Goal: Information Seeking & Learning: Learn about a topic

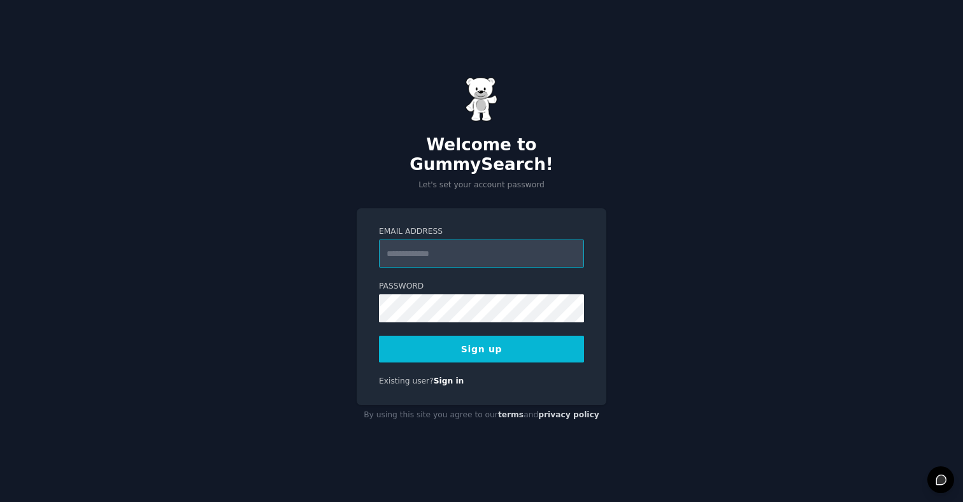
type input "**********"
click at [647, 324] on div "**********" at bounding box center [481, 251] width 963 height 502
click at [544, 336] on button "Sign up" at bounding box center [481, 349] width 205 height 27
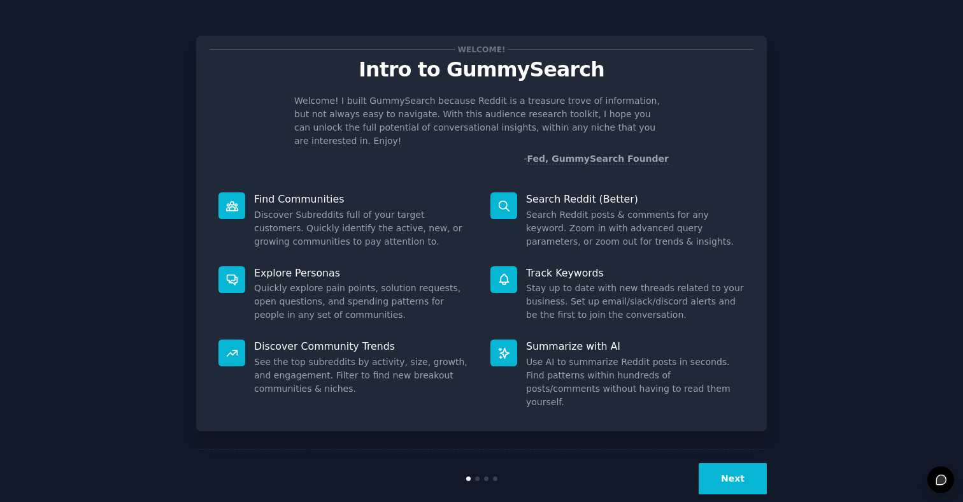
click at [731, 463] on button "Next" at bounding box center [733, 478] width 68 height 31
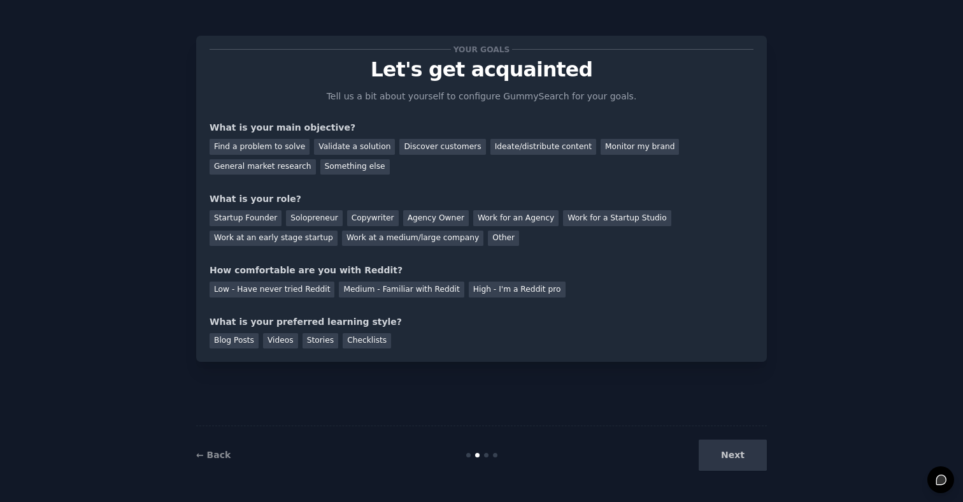
click at [731, 458] on div "Next" at bounding box center [671, 454] width 190 height 31
click at [260, 150] on div "Find a problem to solve" at bounding box center [260, 147] width 100 height 16
click at [358, 152] on div "Validate a solution" at bounding box center [354, 147] width 81 height 16
click at [285, 150] on div "Find a problem to solve" at bounding box center [260, 147] width 100 height 16
click at [296, 218] on div "Solopreneur" at bounding box center [314, 218] width 56 height 16
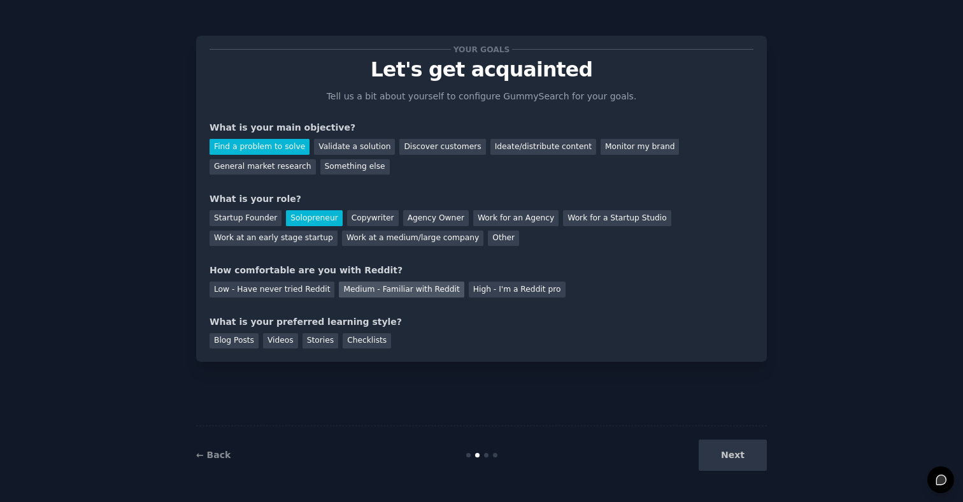
click at [378, 290] on div "Medium - Familiar with Reddit" at bounding box center [401, 289] width 125 height 16
click at [273, 341] on div "Videos" at bounding box center [280, 341] width 35 height 16
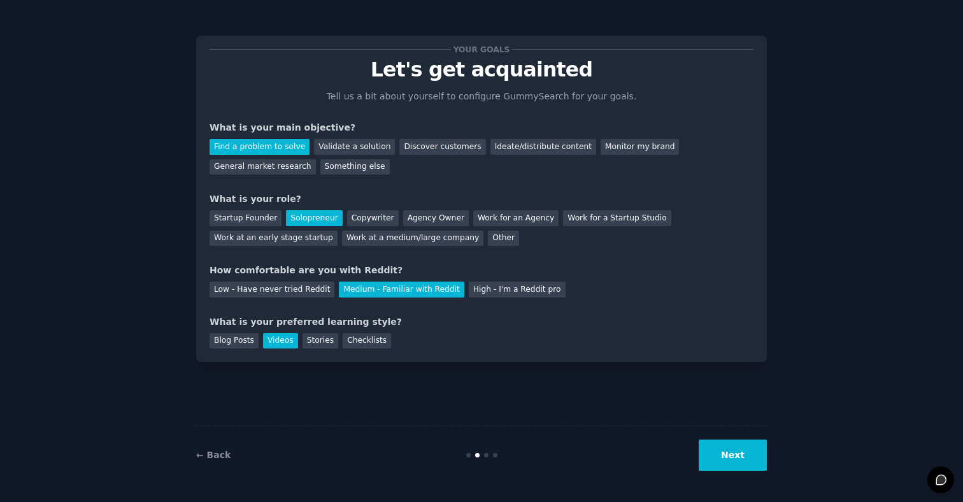
click at [716, 450] on button "Next" at bounding box center [733, 454] width 68 height 31
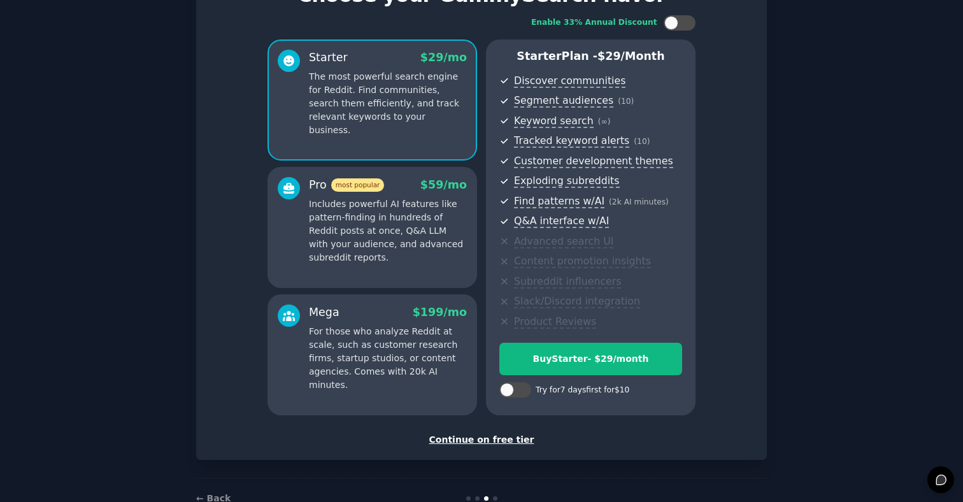
scroll to position [90, 0]
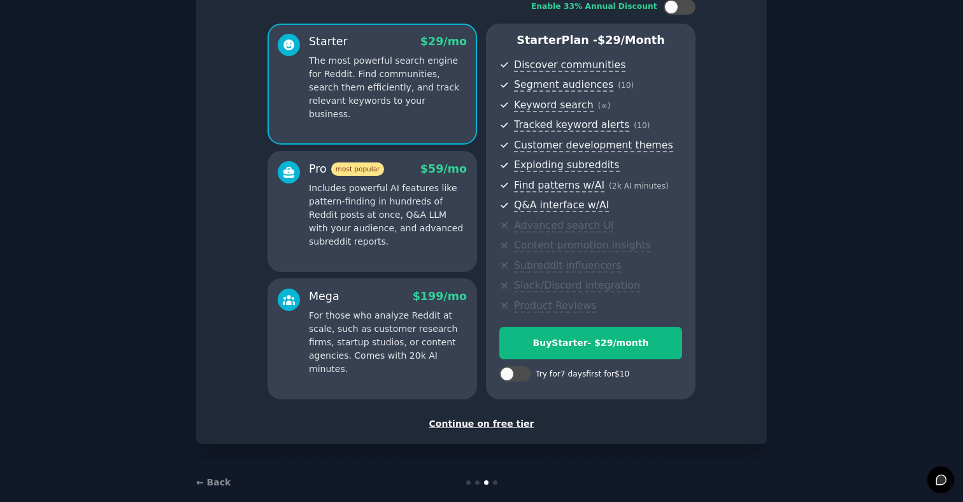
click at [465, 423] on div "Continue on free tier" at bounding box center [482, 423] width 544 height 13
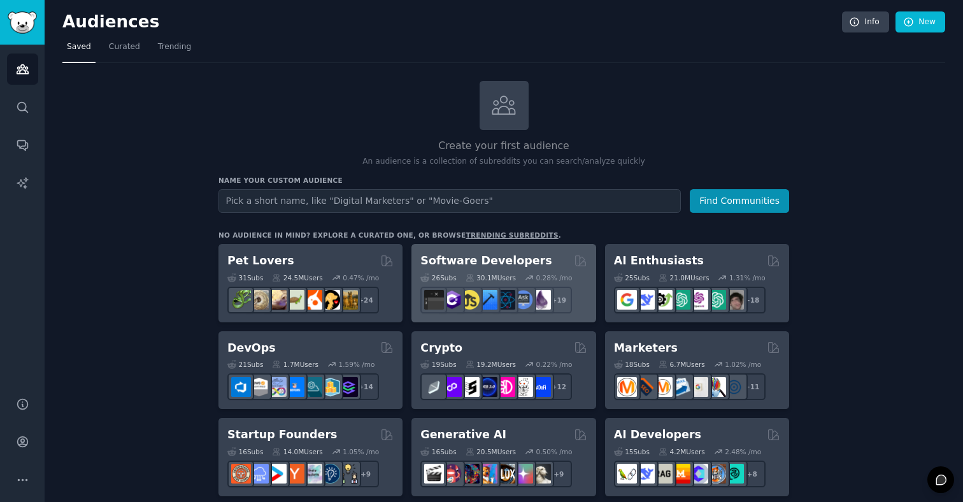
click at [433, 263] on h2 "Software Developers" at bounding box center [485, 261] width 131 height 16
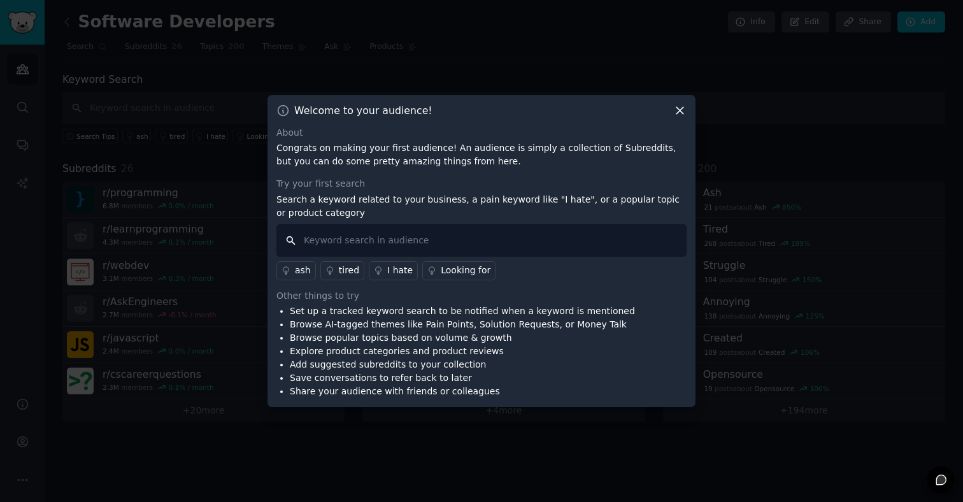
click at [409, 234] on input "text" at bounding box center [481, 240] width 410 height 32
click at [392, 276] on div "I hate" at bounding box center [399, 270] width 25 height 13
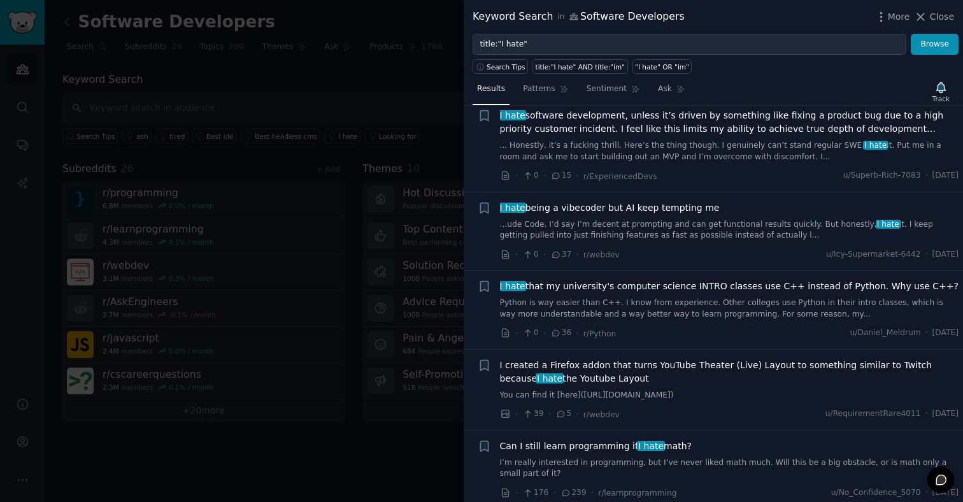
scroll to position [758, 0]
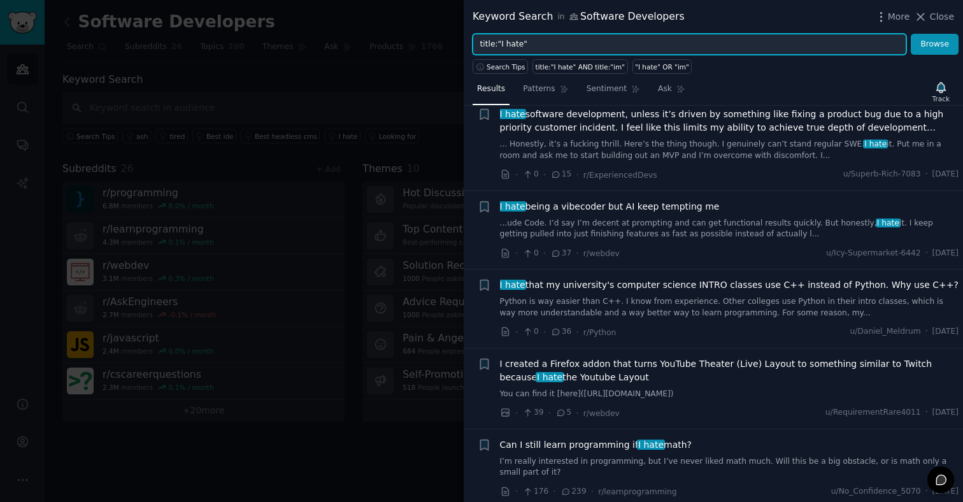
click at [529, 47] on input "title:"I hate"" at bounding box center [689, 45] width 434 height 22
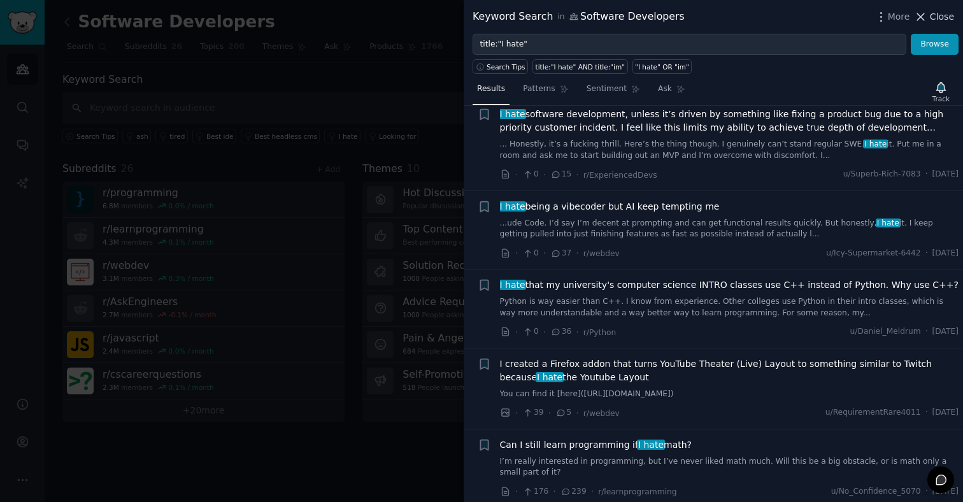
click at [923, 15] on icon at bounding box center [921, 16] width 7 height 7
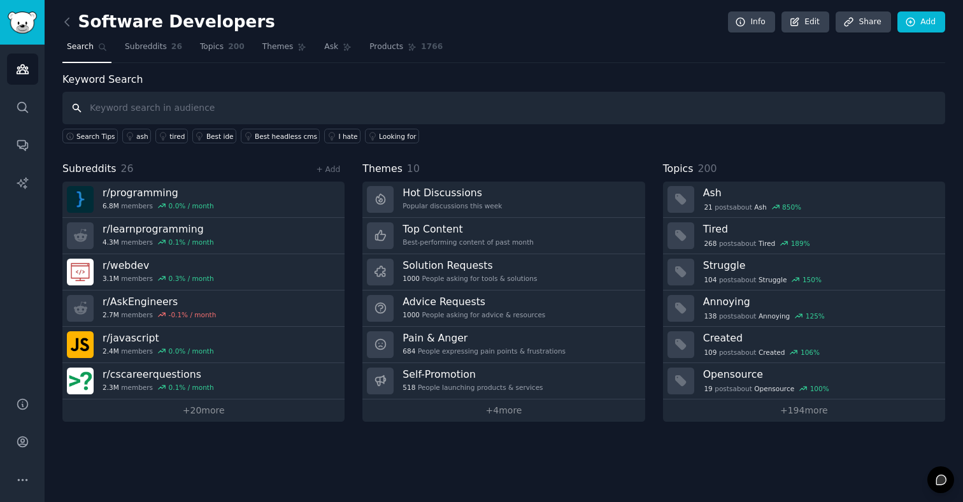
click at [408, 120] on input "text" at bounding box center [503, 108] width 883 height 32
type input "cyber"
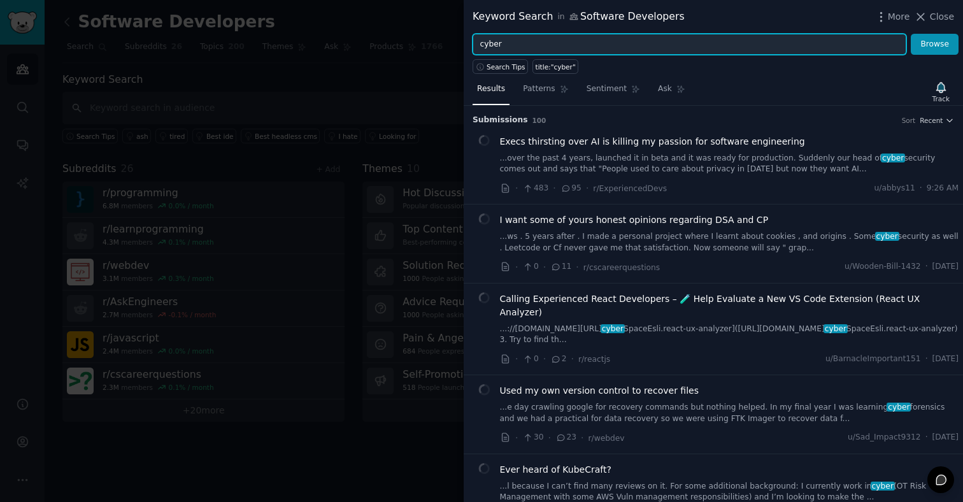
click at [523, 47] on input "cyber" at bounding box center [689, 45] width 434 height 22
type input "cybersecurity"
click at [935, 44] on button "Browse" at bounding box center [935, 45] width 48 height 22
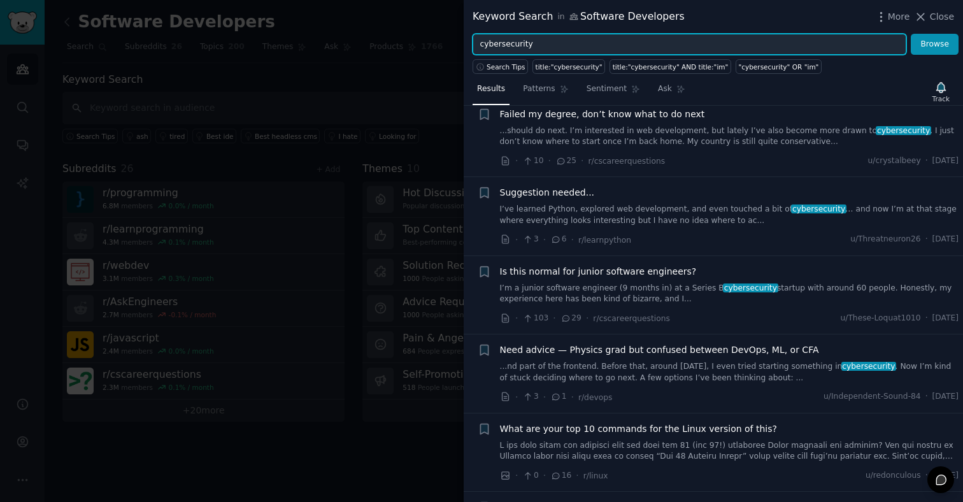
scroll to position [343, 0]
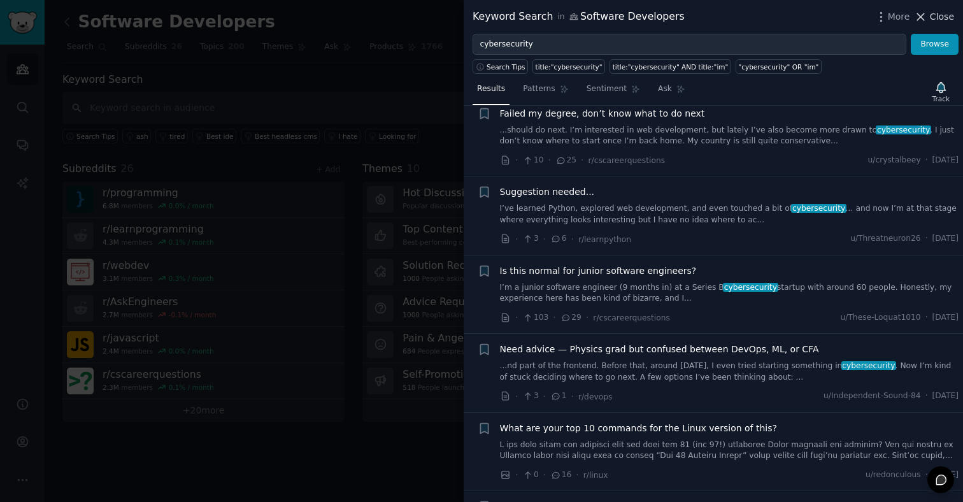
click at [942, 18] on span "Close" at bounding box center [942, 16] width 24 height 13
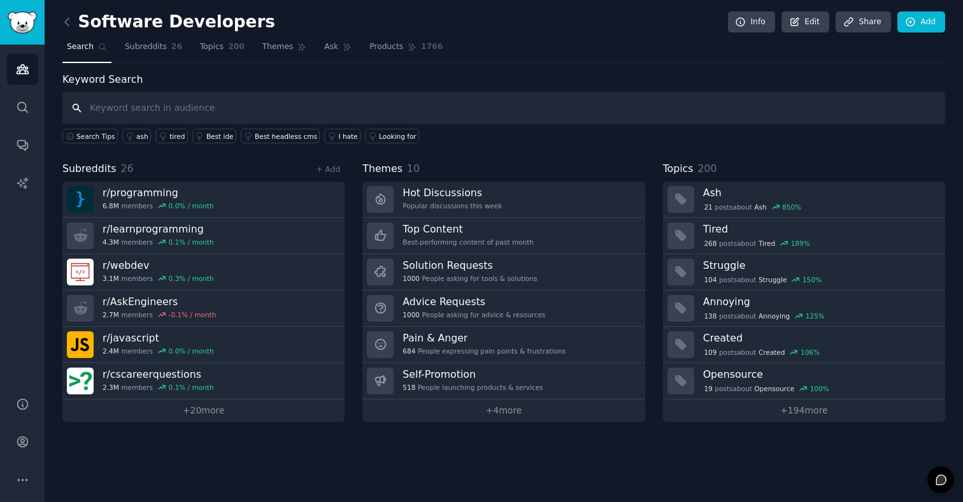
click at [205, 105] on input "text" at bounding box center [503, 108] width 883 height 32
type input "B"
type input "NFL veterans"
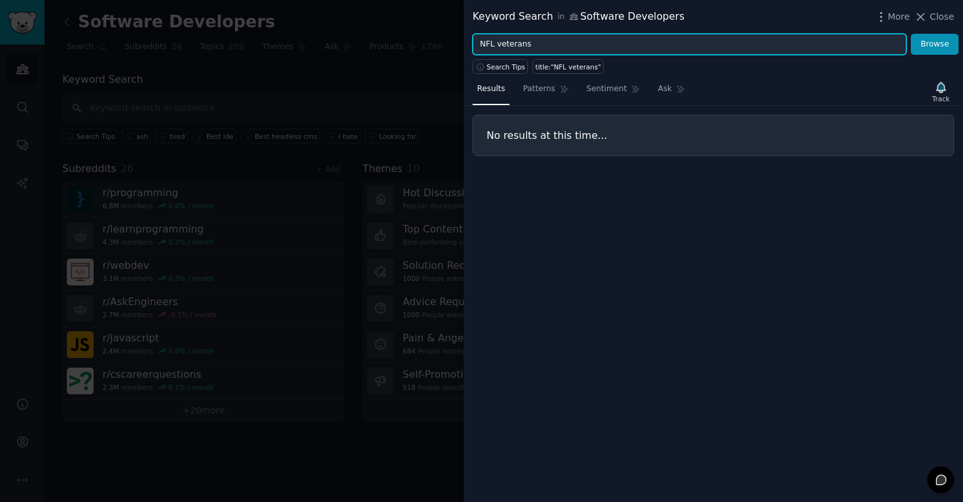
drag, startPoint x: 493, startPoint y: 44, endPoint x: 458, endPoint y: 41, distance: 34.5
click at [458, 41] on div "Keyword Search in Software Developers More Close NFL veterans Browse Search Tip…" at bounding box center [481, 251] width 963 height 502
type input "military veterans"
click at [935, 44] on button "Browse" at bounding box center [935, 45] width 48 height 22
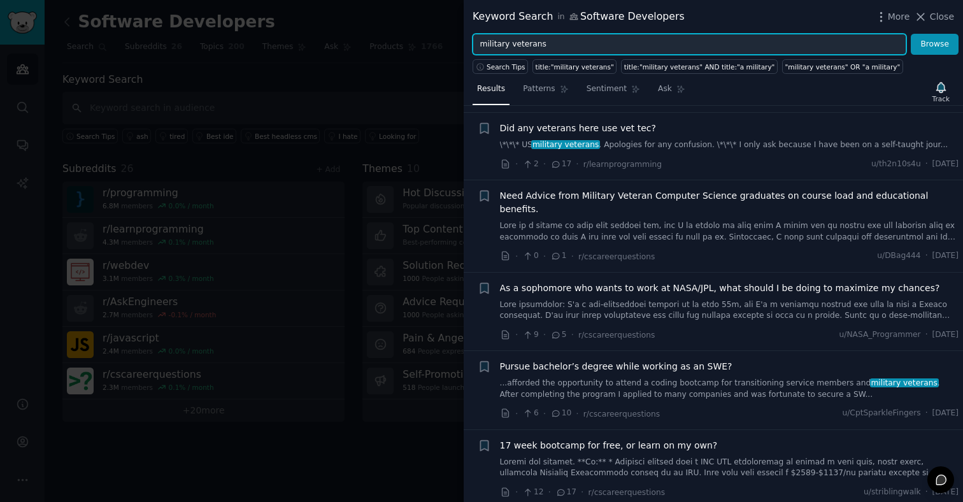
scroll to position [637, 0]
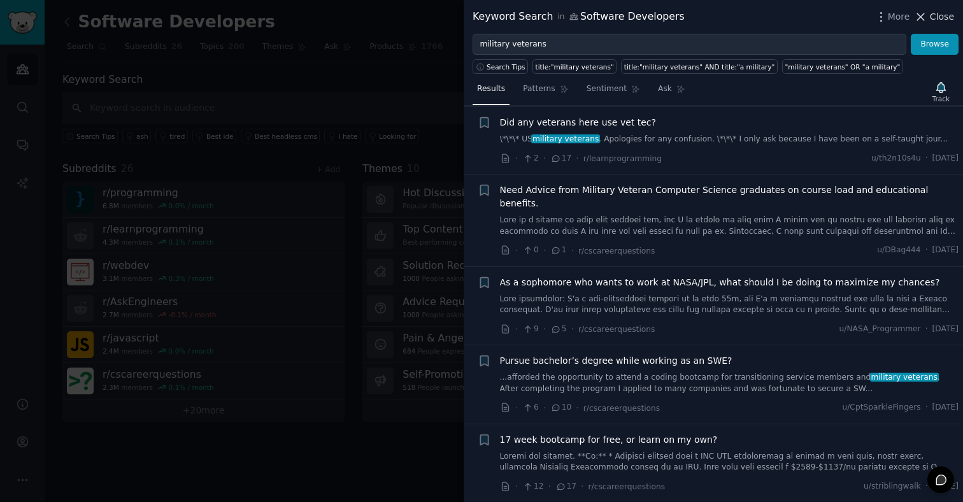
click at [924, 17] on icon at bounding box center [920, 16] width 13 height 13
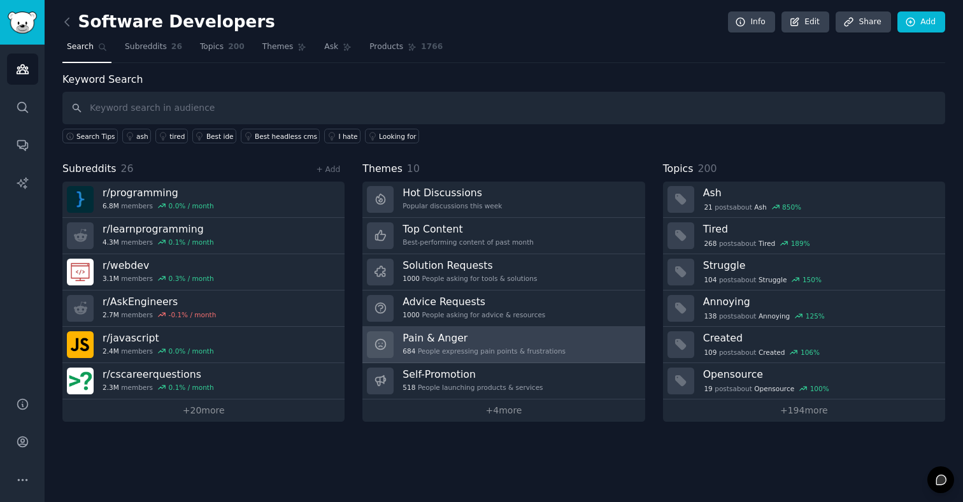
click at [498, 341] on h3 "Pain & Anger" at bounding box center [483, 337] width 163 height 13
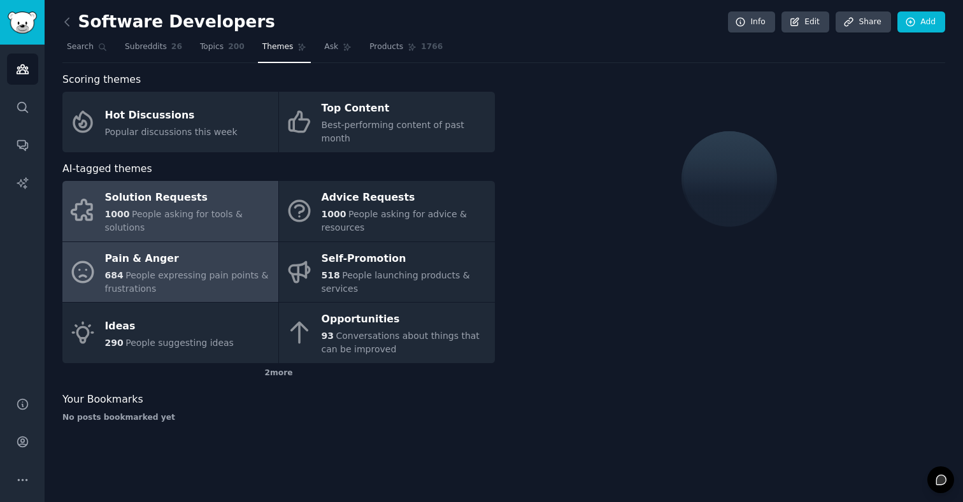
click at [197, 194] on div "Solution Requests" at bounding box center [188, 198] width 167 height 20
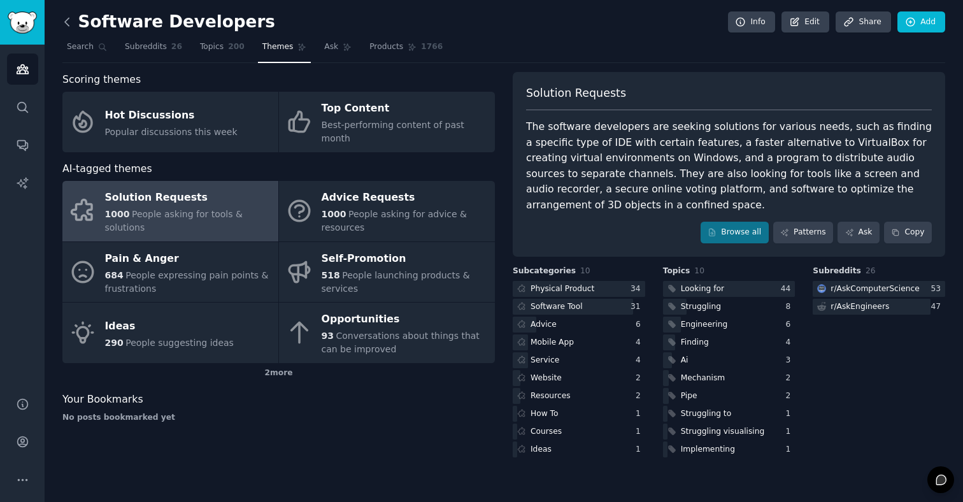
click at [66, 25] on icon at bounding box center [66, 21] width 13 height 13
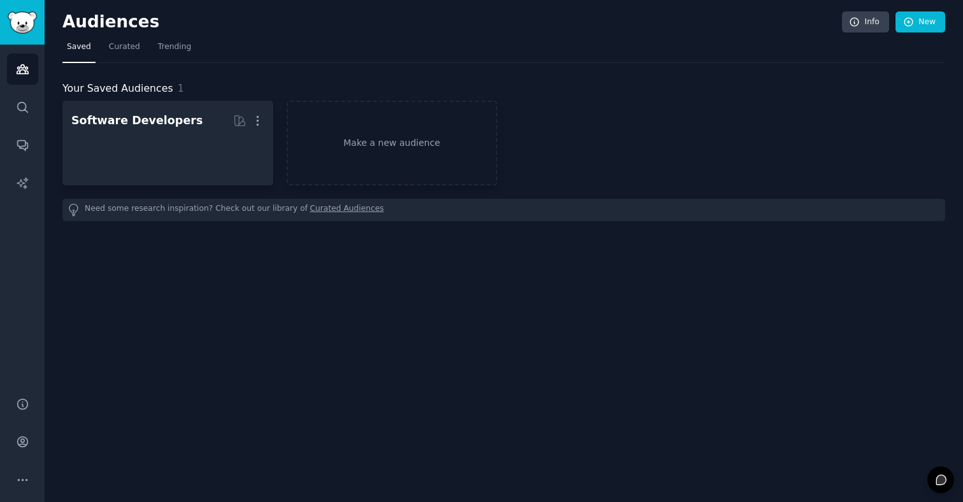
click at [66, 25] on h2 "Audiences" at bounding box center [451, 22] width 779 height 20
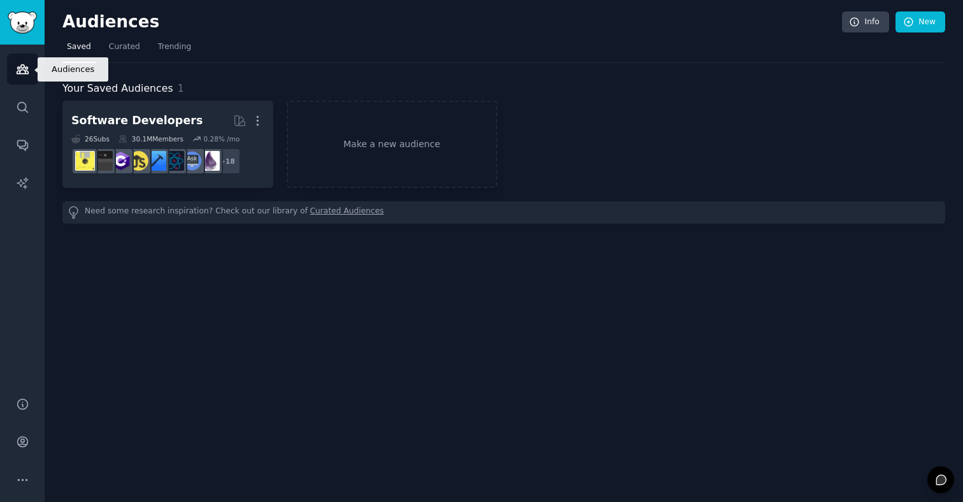
click at [32, 75] on link "Audiences" at bounding box center [22, 68] width 31 height 31
click at [27, 71] on icon "Sidebar" at bounding box center [22, 69] width 11 height 9
click at [22, 69] on icon "Sidebar" at bounding box center [22, 69] width 11 height 9
click at [179, 46] on span "Trending" at bounding box center [174, 46] width 33 height 11
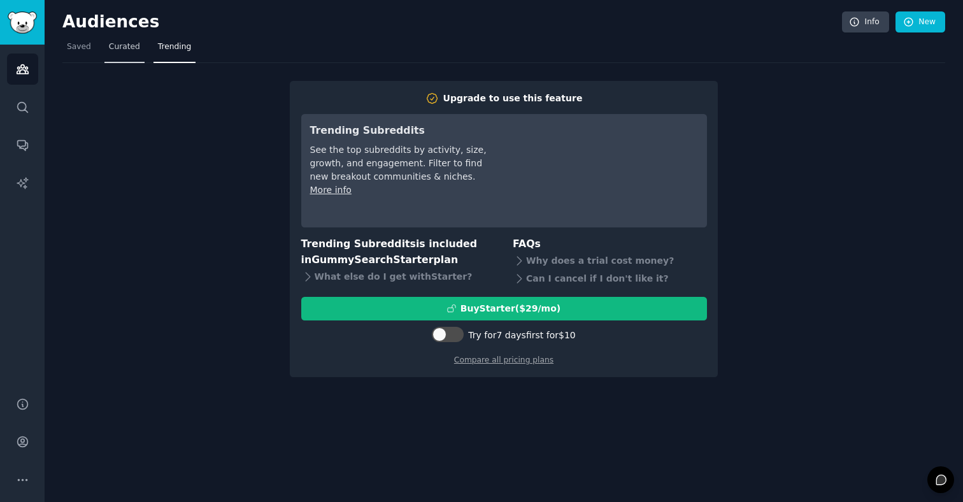
click at [134, 52] on link "Curated" at bounding box center [124, 50] width 40 height 26
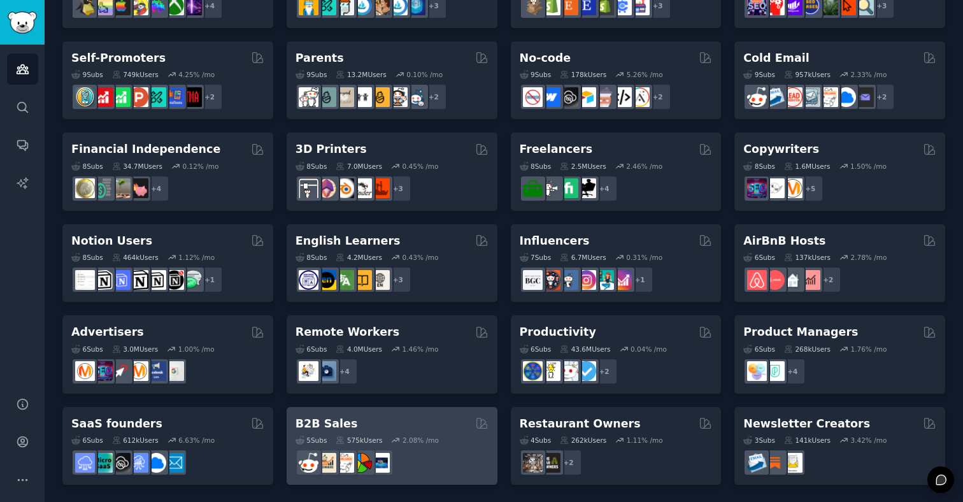
scroll to position [513, 0]
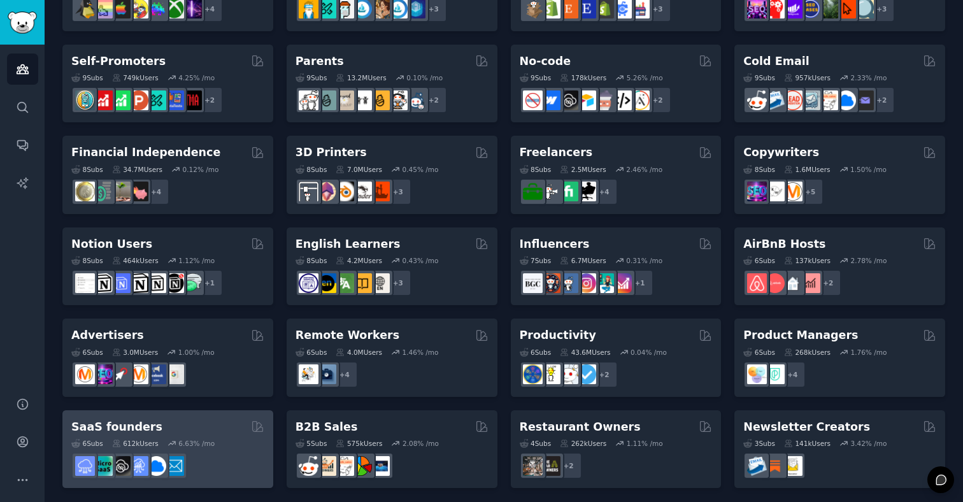
click at [179, 420] on div "SaaS founders" at bounding box center [167, 427] width 193 height 16
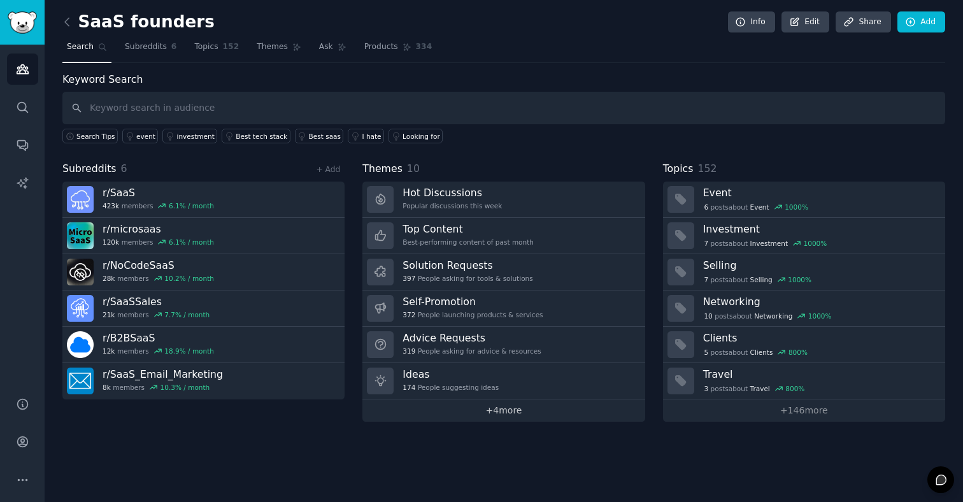
click at [441, 407] on link "+ 4 more" at bounding box center [503, 410] width 282 height 22
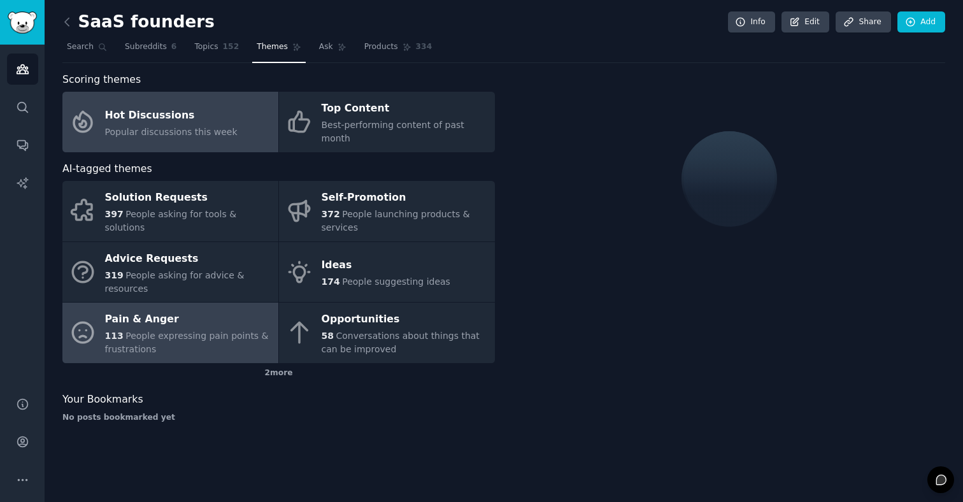
click at [192, 309] on div "Pain & Anger" at bounding box center [188, 319] width 167 height 20
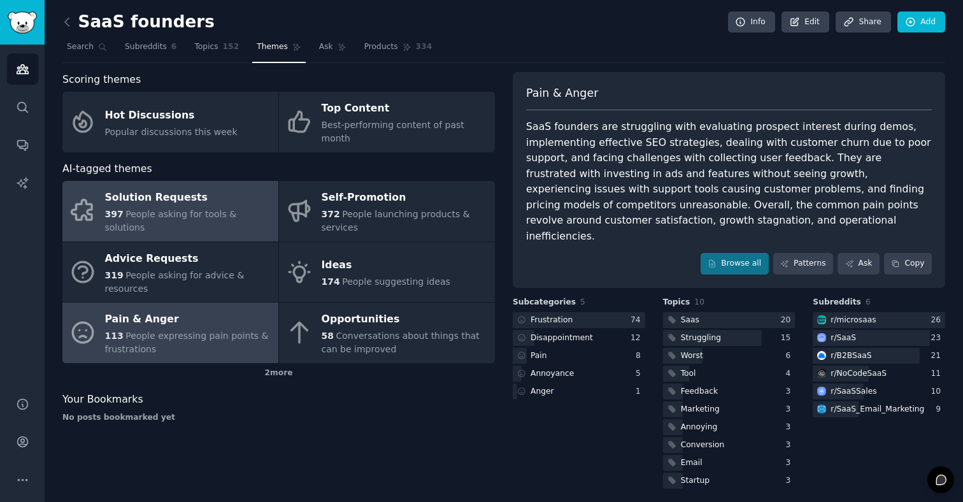
click at [177, 198] on div "Solution Requests" at bounding box center [188, 198] width 167 height 20
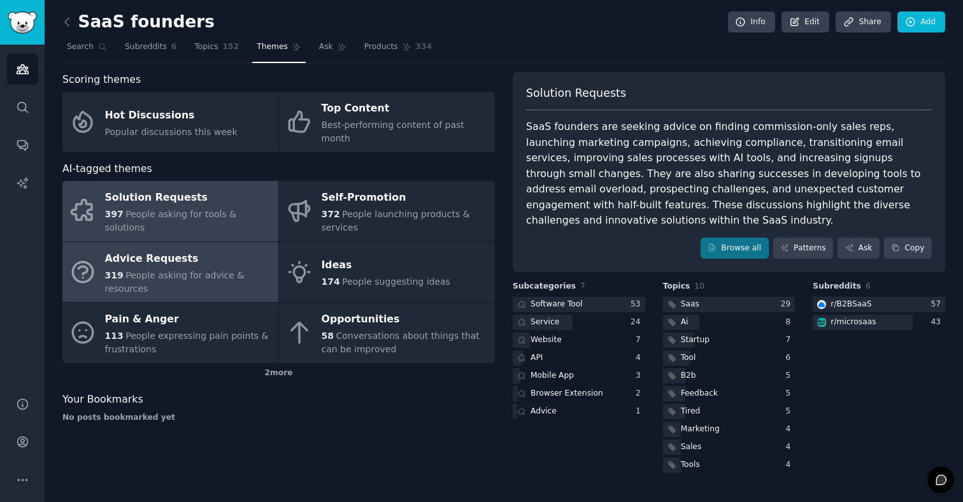
click at [215, 270] on span "People asking for advice & resources" at bounding box center [174, 282] width 139 height 24
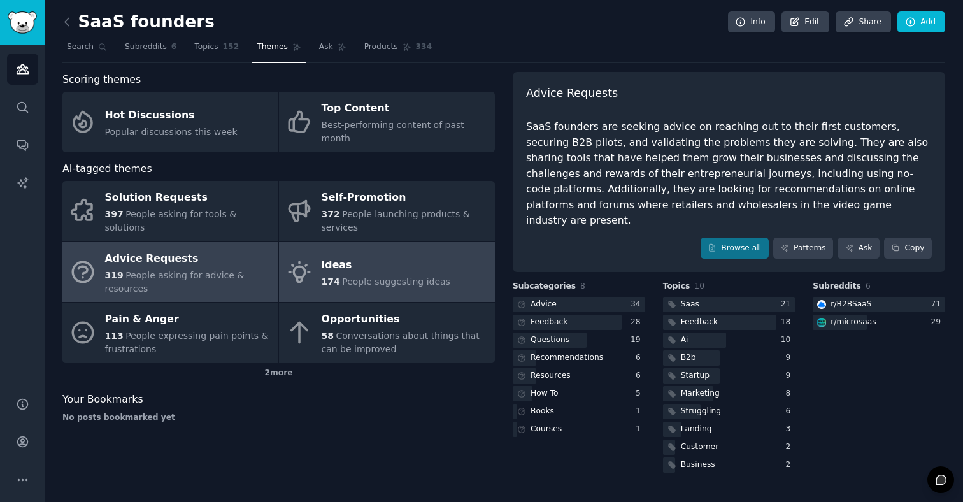
click at [313, 264] on link "Ideas 174 People suggesting ideas" at bounding box center [387, 272] width 216 height 60
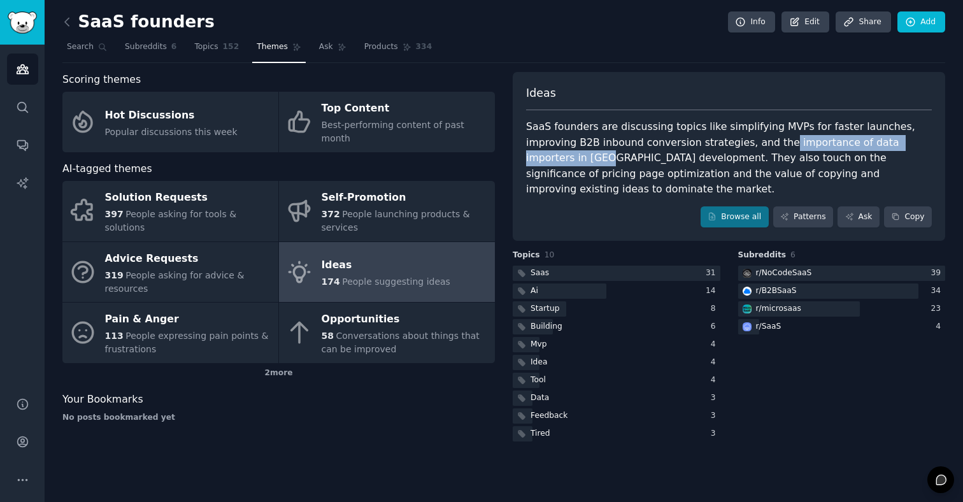
drag, startPoint x: 725, startPoint y: 143, endPoint x: 894, endPoint y: 145, distance: 169.4
click at [894, 145] on div "SaaS founders are discussing topics like simplifying MVPs for faster launches, …" at bounding box center [729, 158] width 406 height 78
copy div "importance of data importers in [GEOGRAPHIC_DATA]"
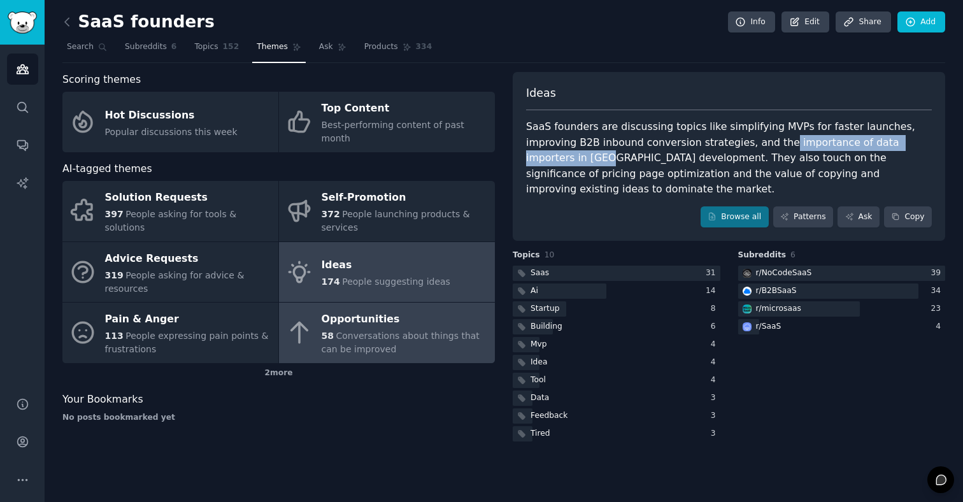
click at [366, 329] on div "58 Conversations about things that can be improved" at bounding box center [405, 342] width 167 height 27
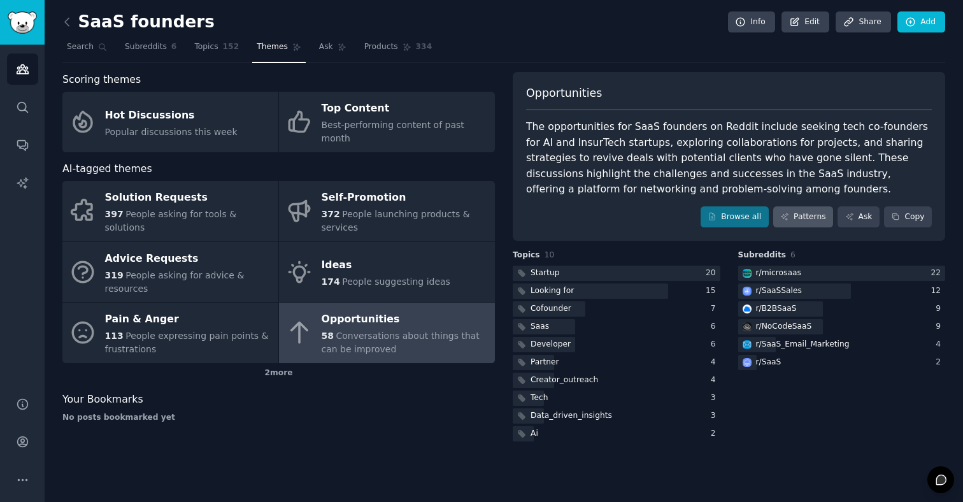
click at [802, 217] on link "Patterns" at bounding box center [803, 217] width 60 height 22
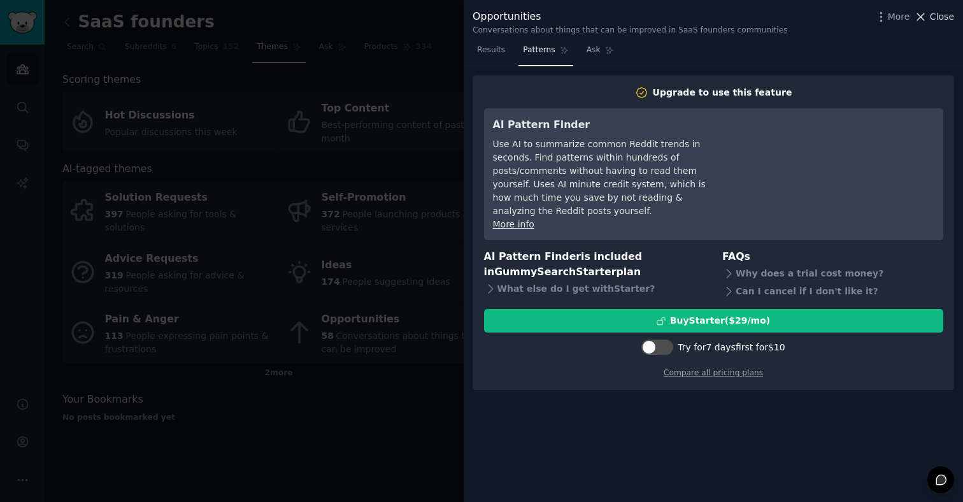
click at [939, 15] on span "Close" at bounding box center [942, 16] width 24 height 13
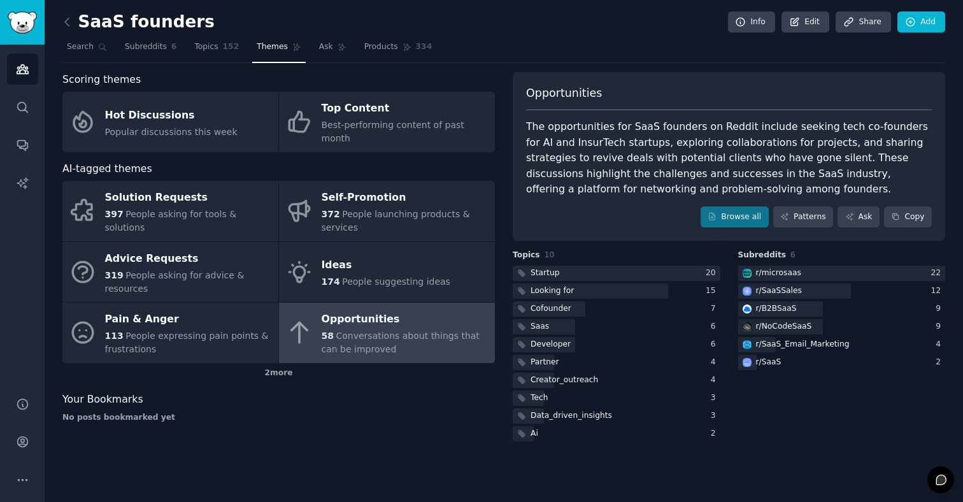
click at [864, 228] on div "Opportunities The opportunities for SaaS founders on Reddit include seeking tec…" at bounding box center [729, 156] width 432 height 169
click at [867, 213] on link "Ask" at bounding box center [858, 217] width 42 height 22
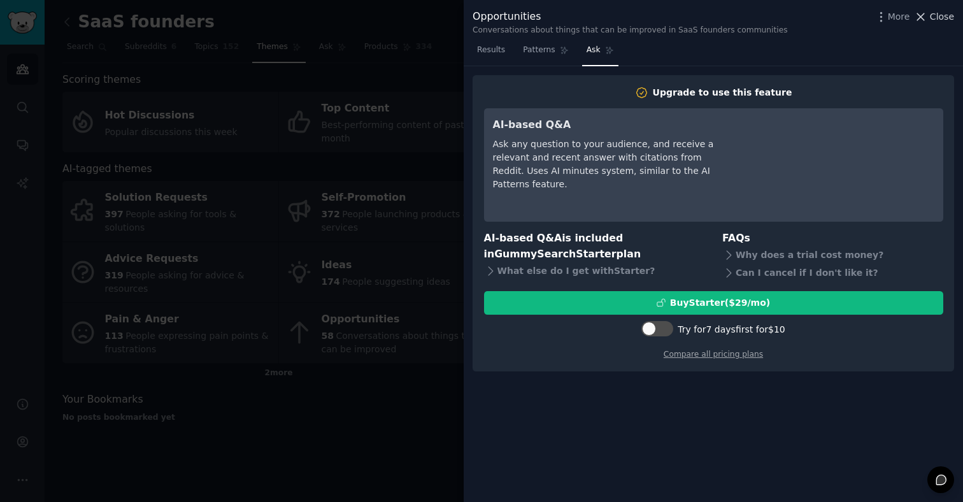
click at [927, 16] on icon at bounding box center [920, 16] width 13 height 13
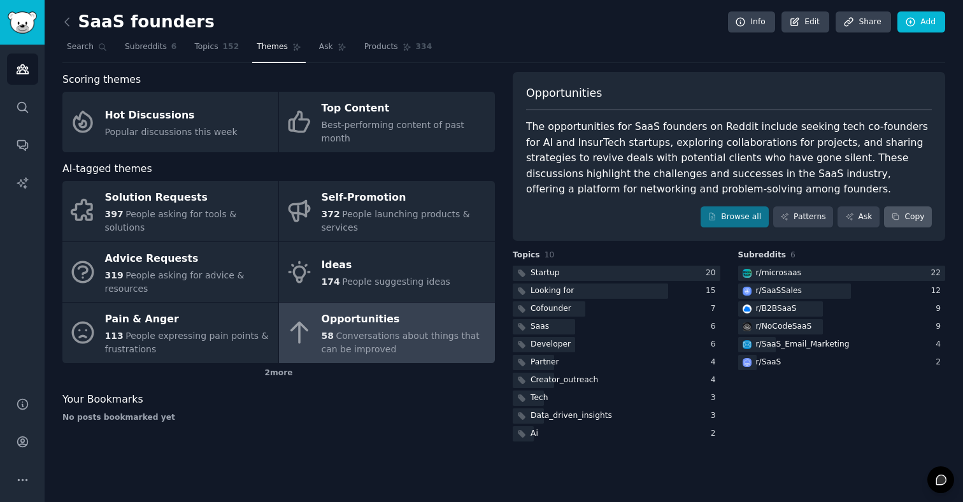
click at [904, 218] on button "Copy" at bounding box center [908, 217] width 48 height 22
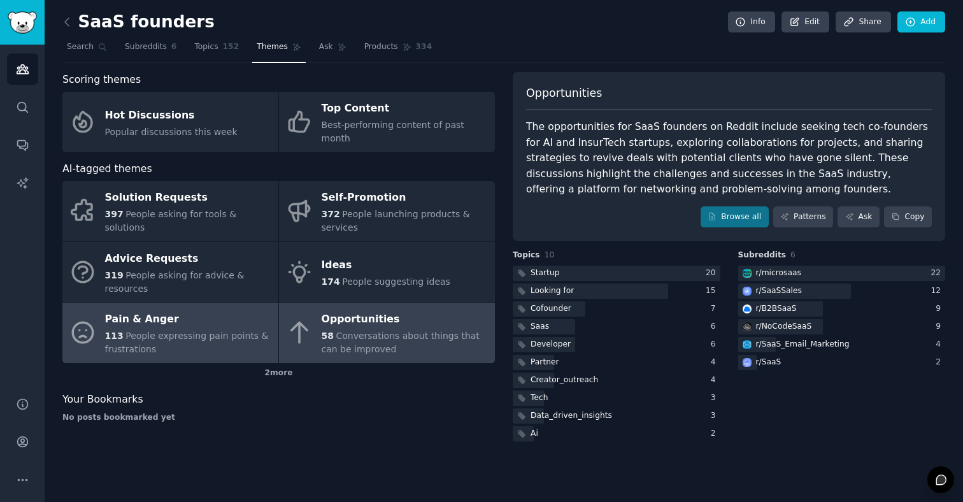
click at [204, 330] on span "People expressing pain points & frustrations" at bounding box center [187, 342] width 164 height 24
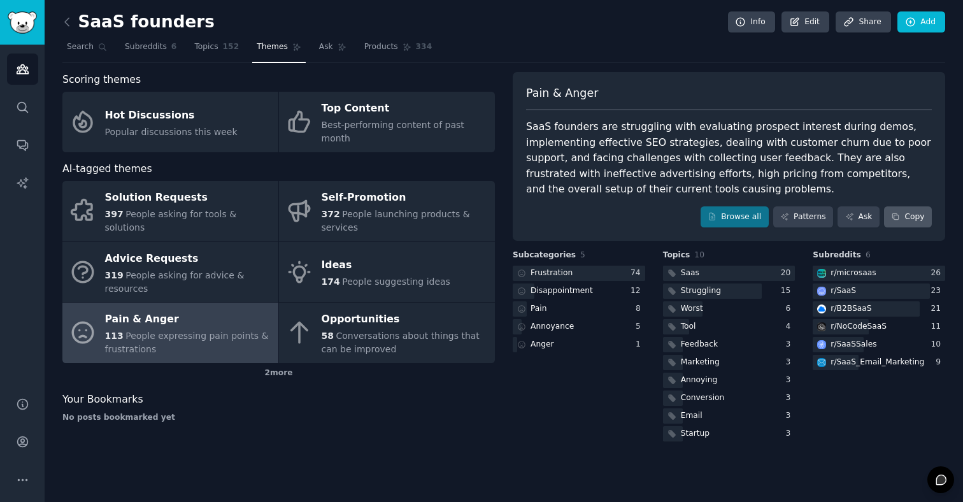
click at [902, 214] on button "Copy" at bounding box center [908, 217] width 48 height 22
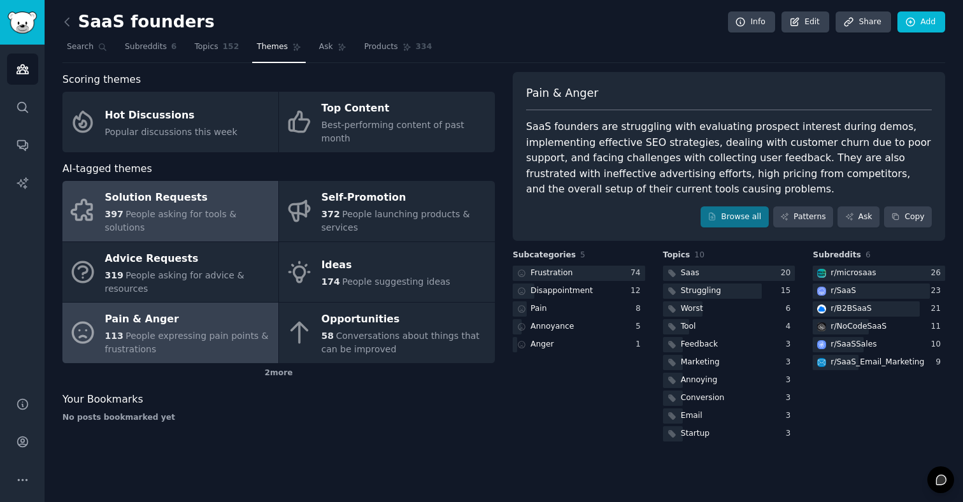
click at [127, 215] on link "Solution Requests 397 People asking for tools & solutions" at bounding box center [170, 211] width 216 height 60
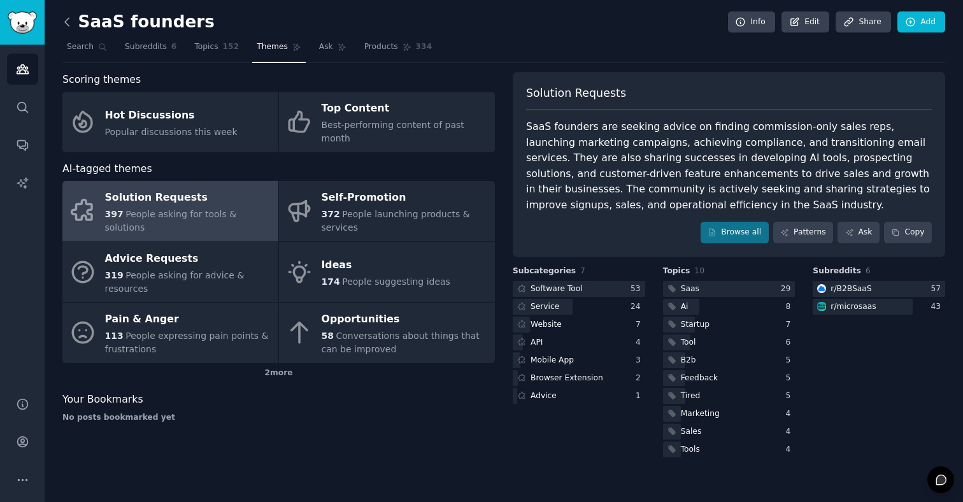
click at [68, 25] on icon at bounding box center [67, 22] width 4 height 8
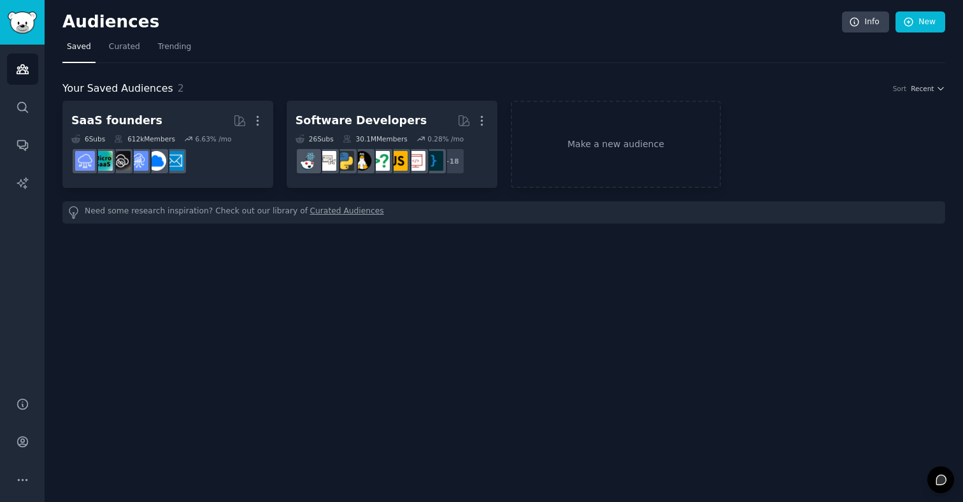
click at [68, 27] on h2 "Audiences" at bounding box center [451, 22] width 779 height 20
click at [22, 71] on icon "Sidebar" at bounding box center [22, 68] width 13 height 13
click at [20, 29] on img "Sidebar" at bounding box center [22, 22] width 29 height 22
click at [18, 112] on icon "Sidebar" at bounding box center [22, 107] width 13 height 13
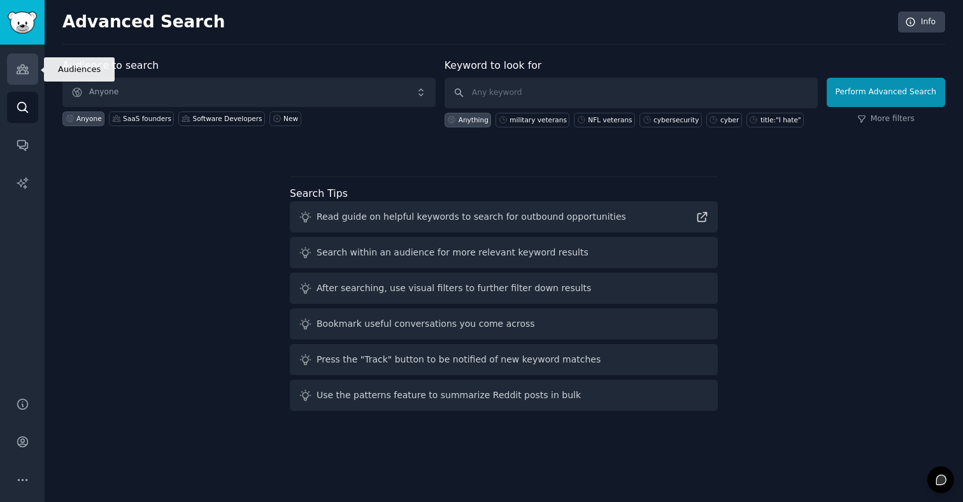
click at [27, 80] on link "Audiences" at bounding box center [22, 68] width 31 height 31
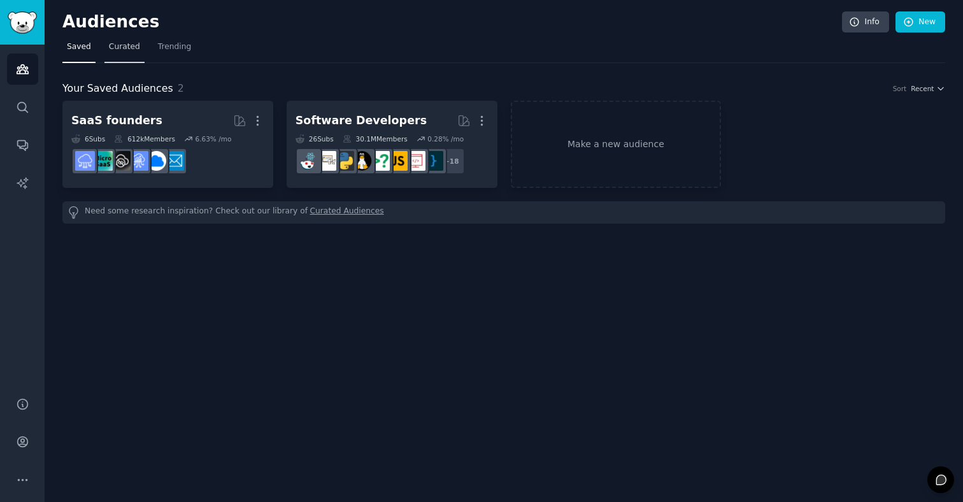
click at [122, 46] on span "Curated" at bounding box center [124, 46] width 31 height 11
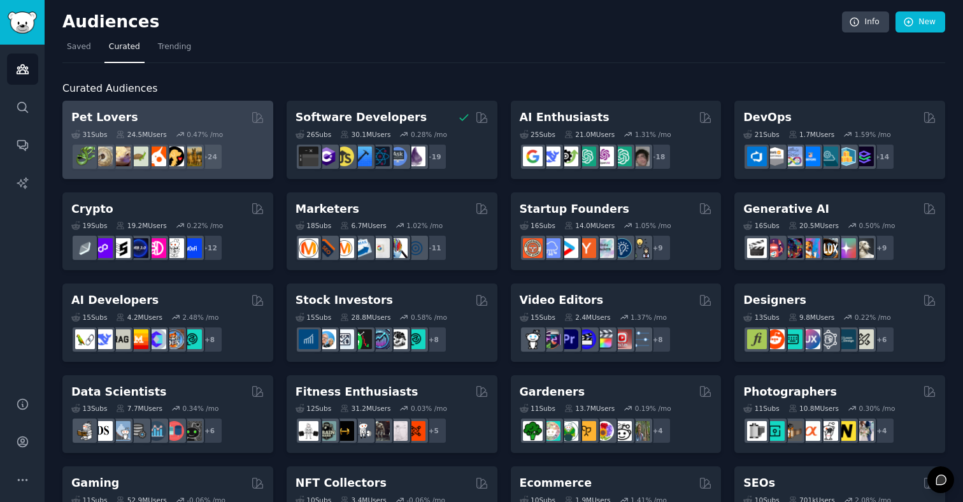
click at [145, 116] on div "Pet Lovers" at bounding box center [167, 118] width 193 height 16
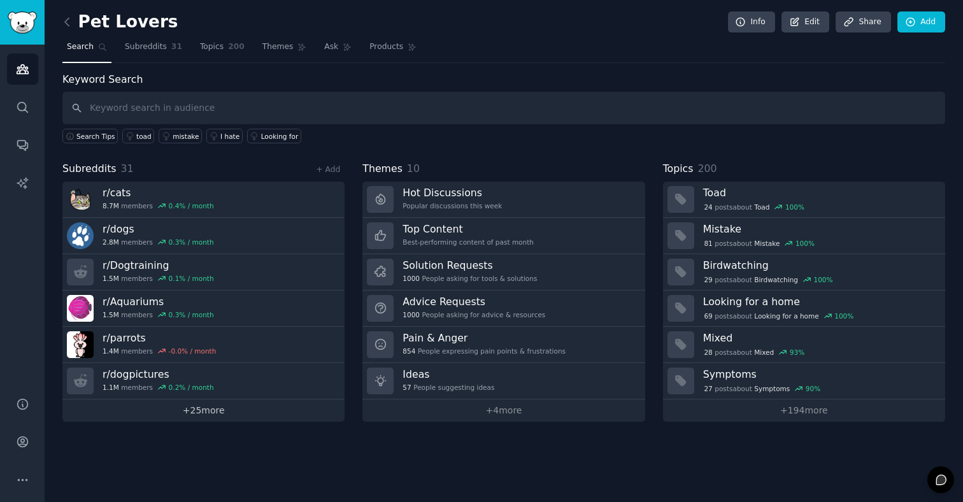
click at [213, 408] on link "+ 25 more" at bounding box center [203, 410] width 282 height 22
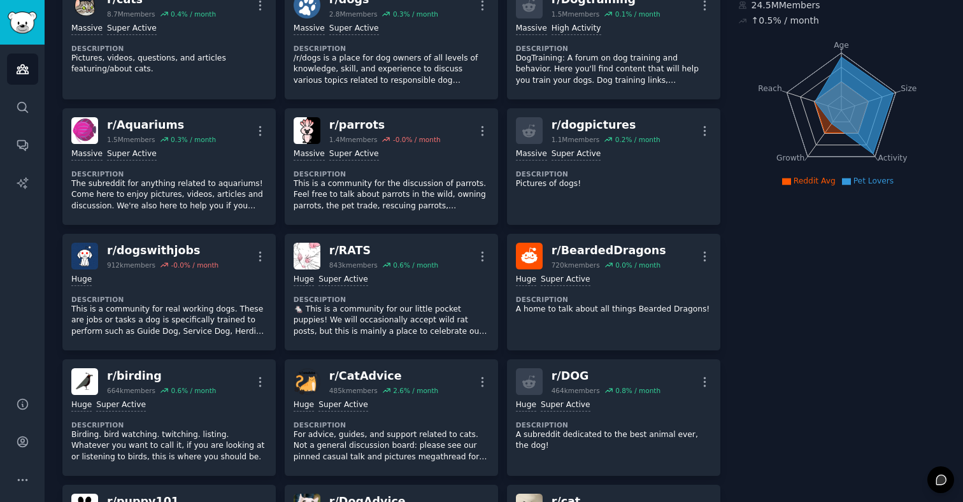
scroll to position [110, 0]
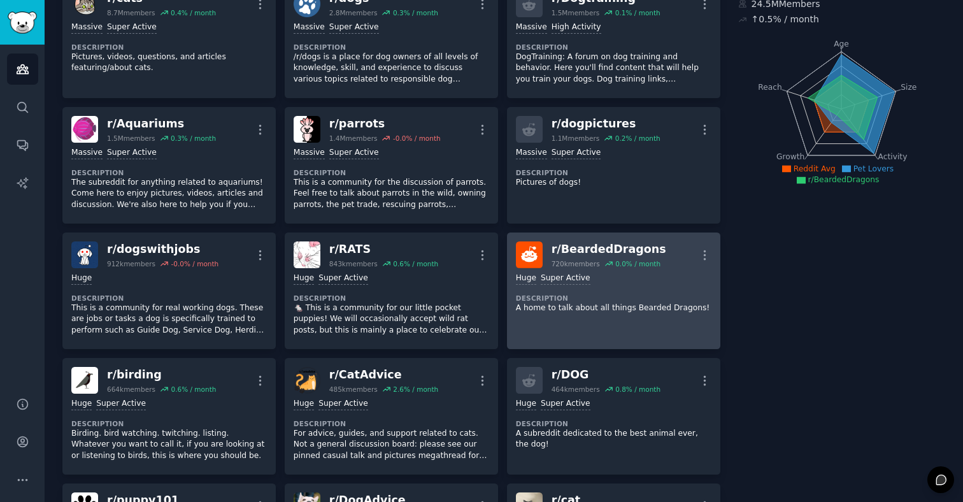
click at [525, 294] on dt "Description" at bounding box center [613, 298] width 195 height 9
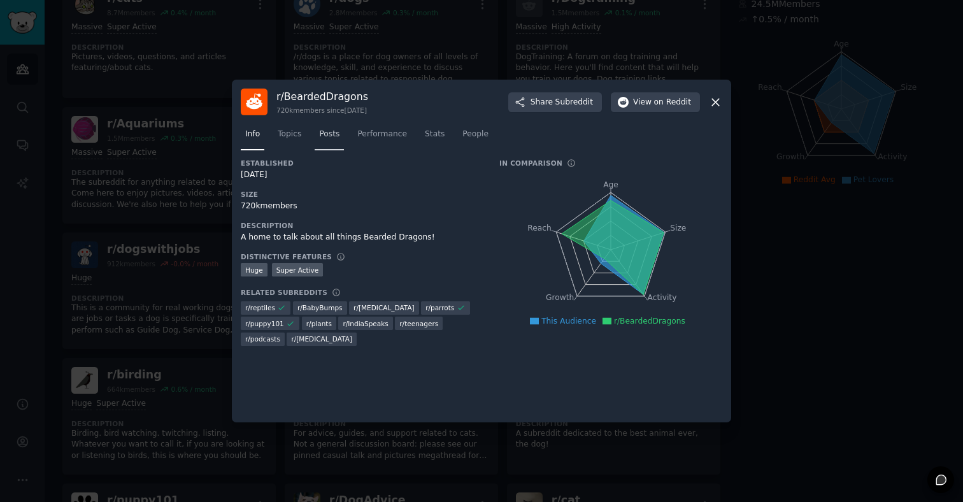
click at [333, 134] on span "Posts" at bounding box center [329, 134] width 20 height 11
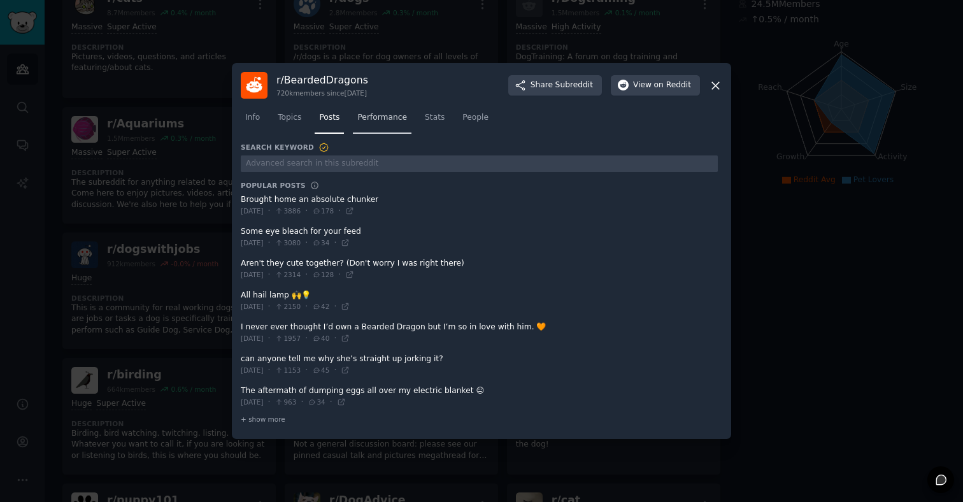
click at [387, 120] on span "Performance" at bounding box center [382, 117] width 50 height 11
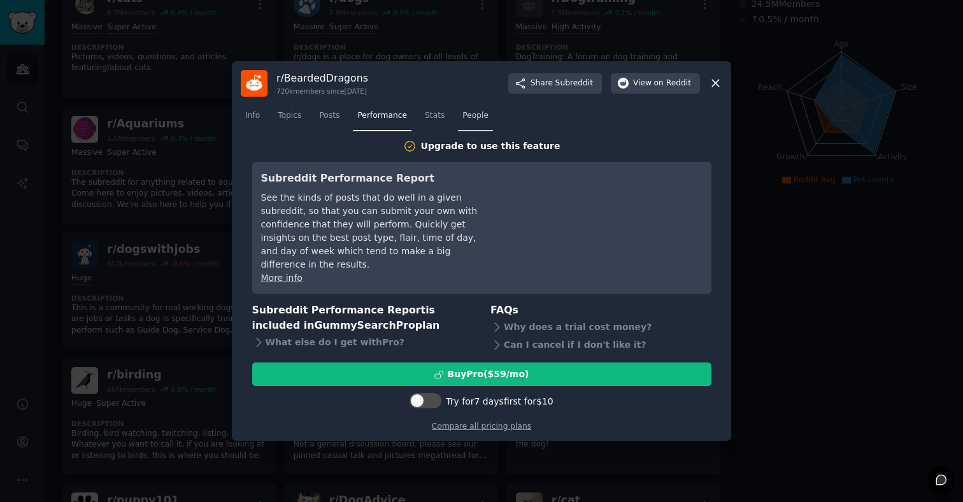
click at [482, 122] on span "People" at bounding box center [475, 115] width 26 height 11
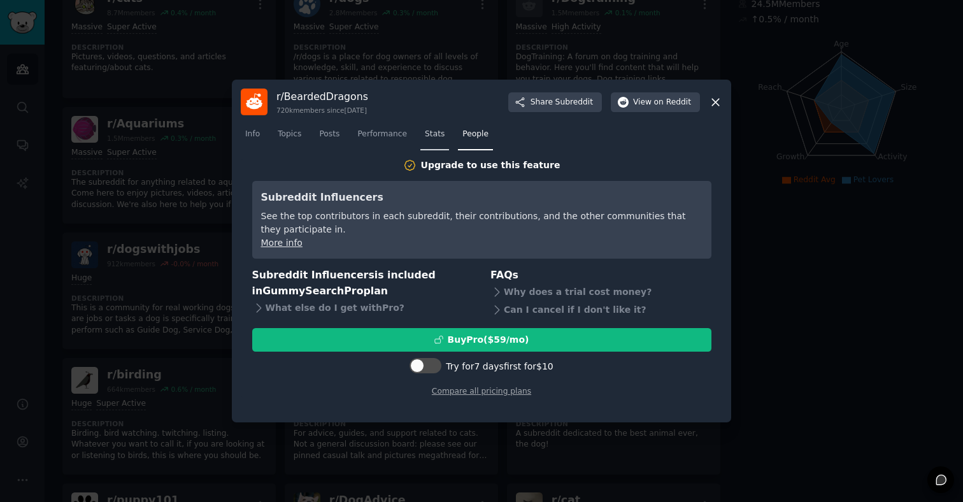
click at [434, 128] on link "Stats" at bounding box center [434, 137] width 29 height 26
click at [283, 139] on span "Topics" at bounding box center [290, 134] width 24 height 11
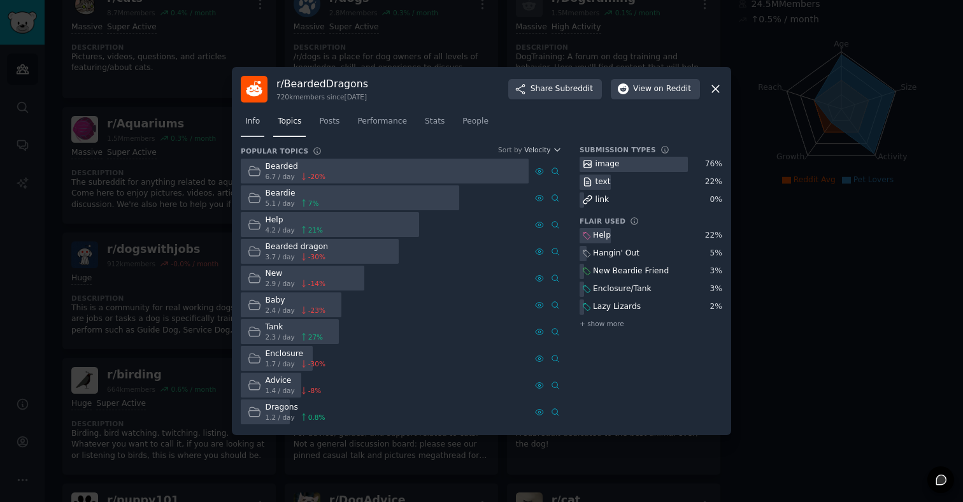
click at [255, 126] on span "Info" at bounding box center [252, 121] width 15 height 11
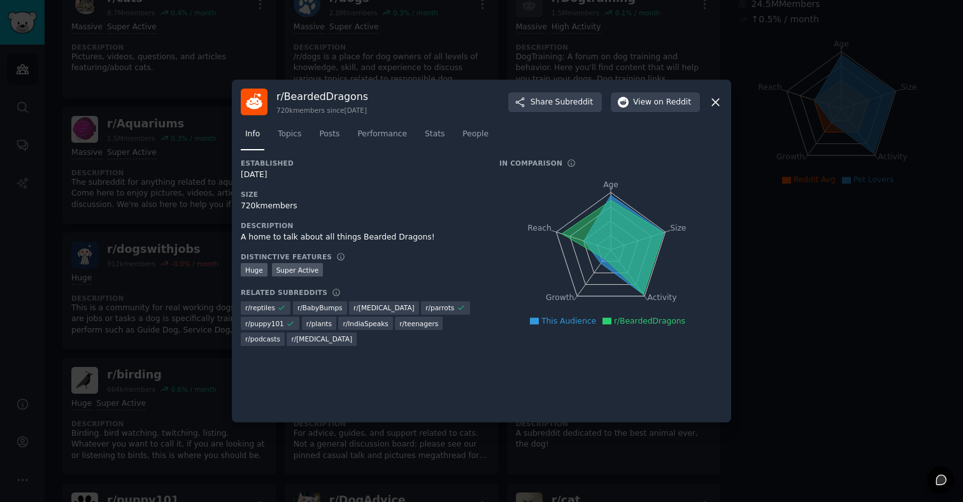
click at [719, 102] on icon at bounding box center [715, 102] width 13 height 13
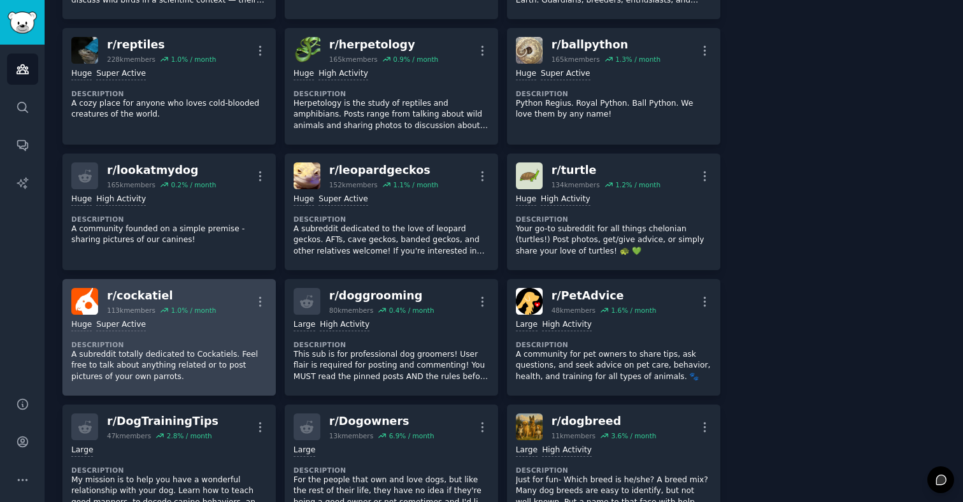
scroll to position [817, 0]
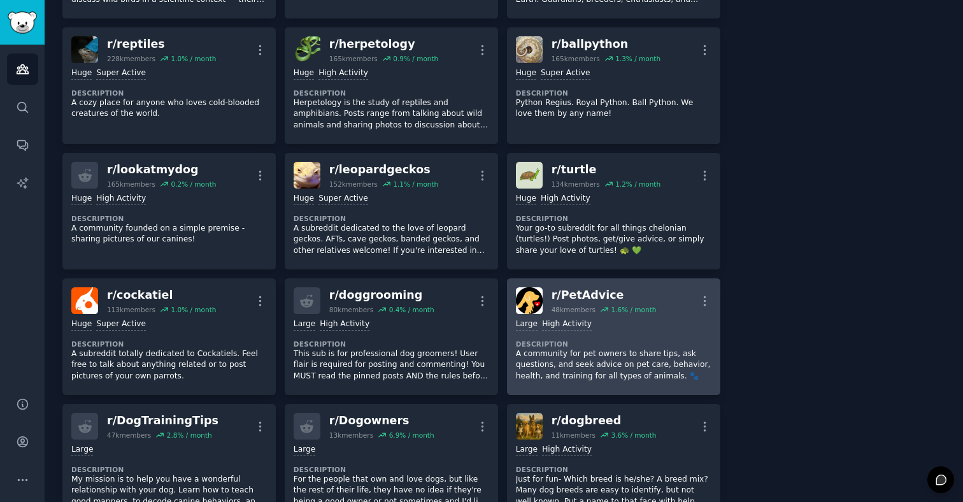
click at [569, 348] on p "A community for pet owners to share tips, ask questions, and seek advice on pet…" at bounding box center [613, 365] width 195 height 34
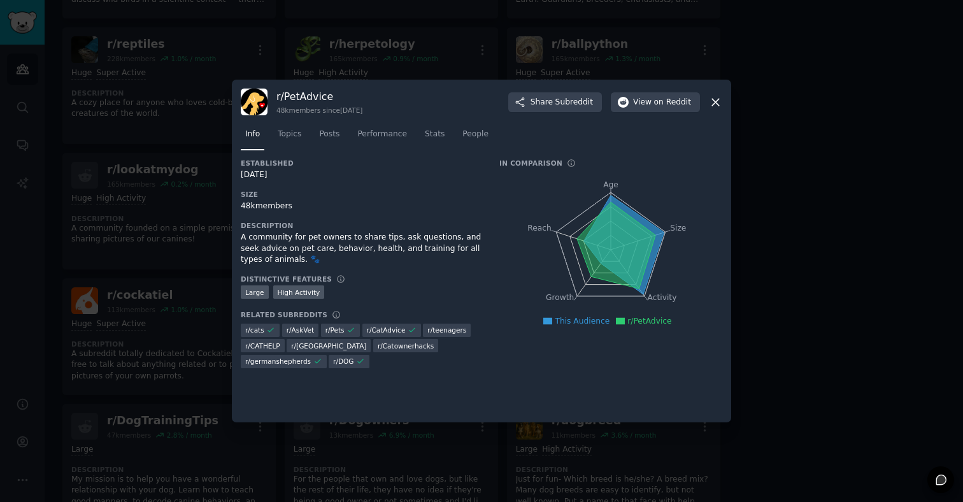
click at [720, 101] on icon at bounding box center [715, 102] width 13 height 13
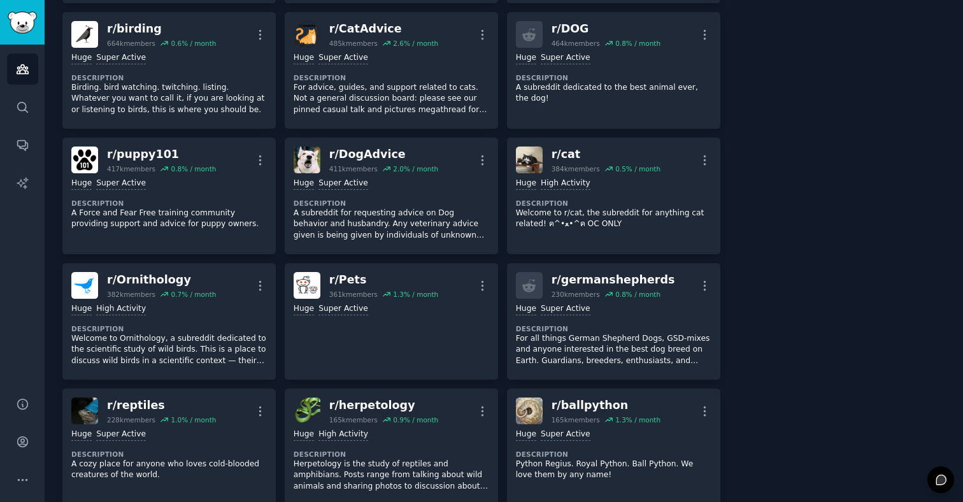
scroll to position [455, 0]
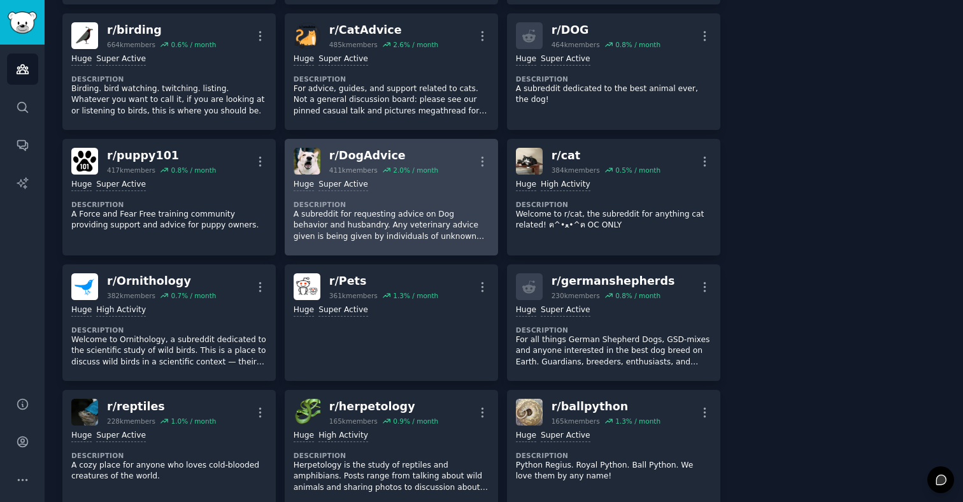
click at [398, 222] on p "A subreddit for requesting advice on Dog behavior and husbandry. Any veterinary…" at bounding box center [391, 226] width 195 height 34
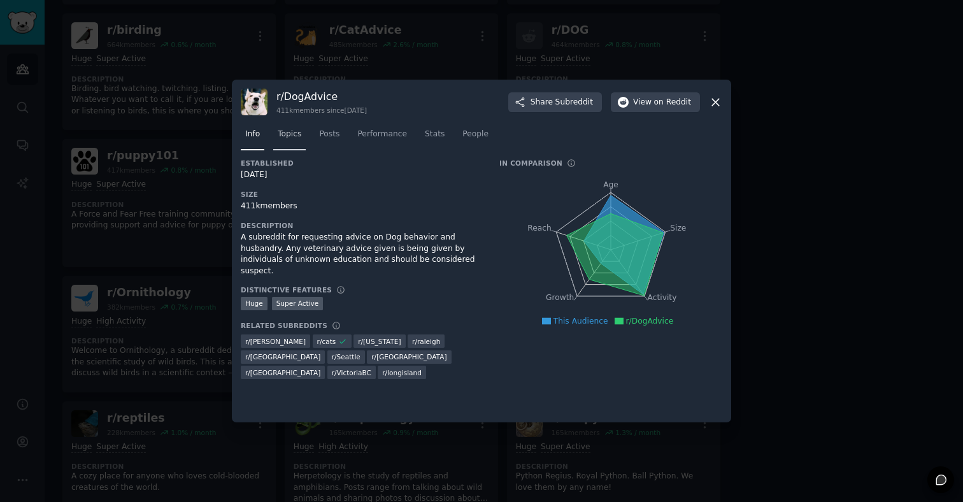
click at [290, 131] on span "Topics" at bounding box center [290, 134] width 24 height 11
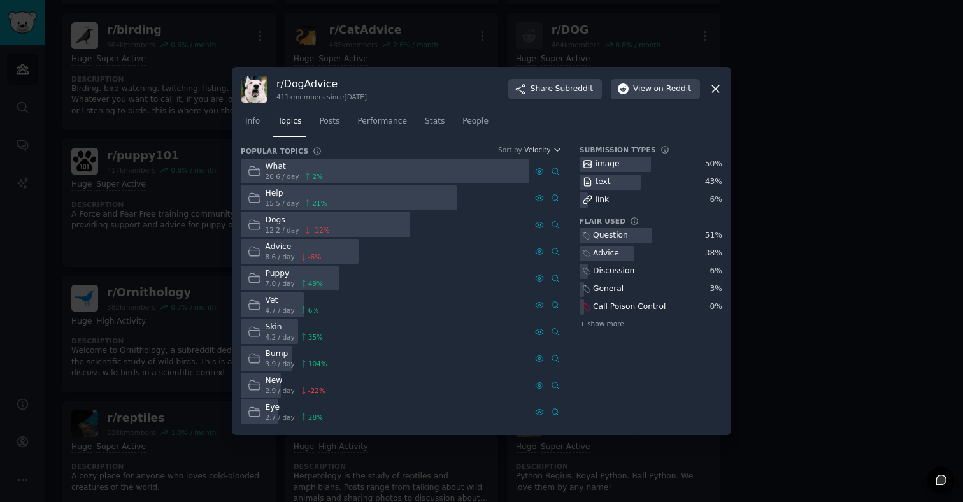
click at [597, 255] on div "Advice" at bounding box center [606, 253] width 26 height 11
click at [606, 238] on div "Question" at bounding box center [610, 235] width 35 height 11
click at [603, 325] on span "+ show more" at bounding box center [601, 323] width 45 height 9
click at [281, 353] on div "Bump" at bounding box center [297, 353] width 62 height 11
click at [321, 120] on span "Posts" at bounding box center [329, 121] width 20 height 11
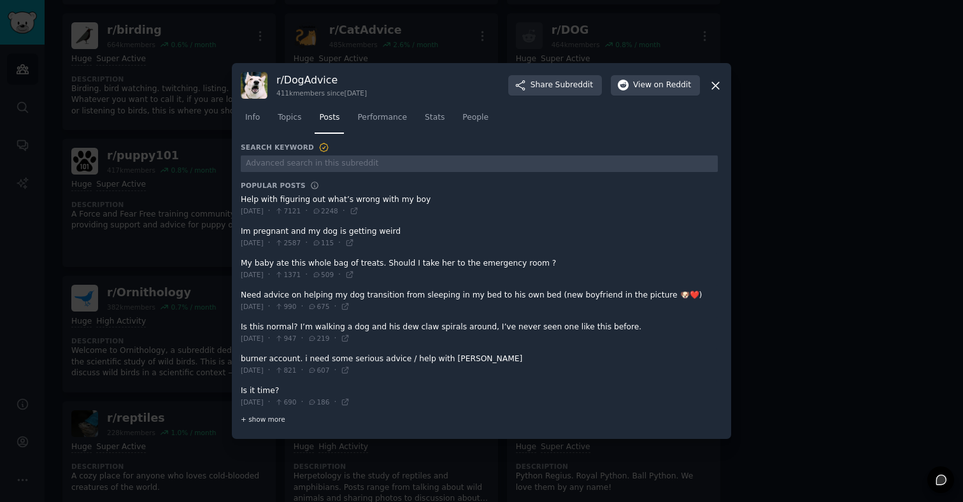
click at [263, 416] on span "+ show more" at bounding box center [263, 419] width 45 height 9
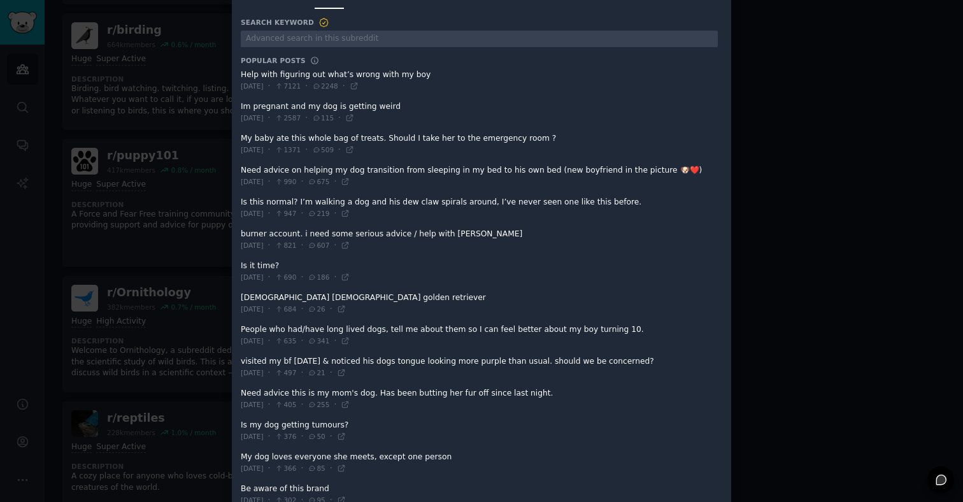
scroll to position [63, 0]
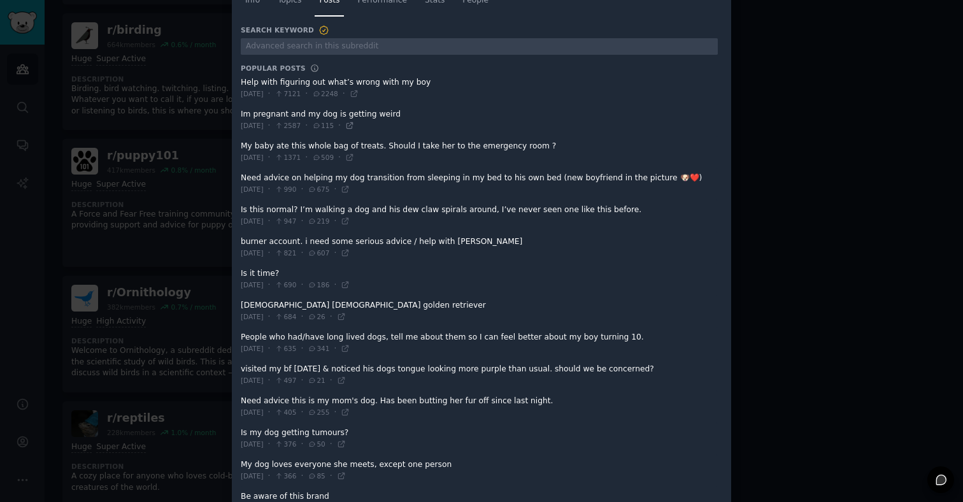
click at [354, 125] on icon at bounding box center [349, 125] width 9 height 9
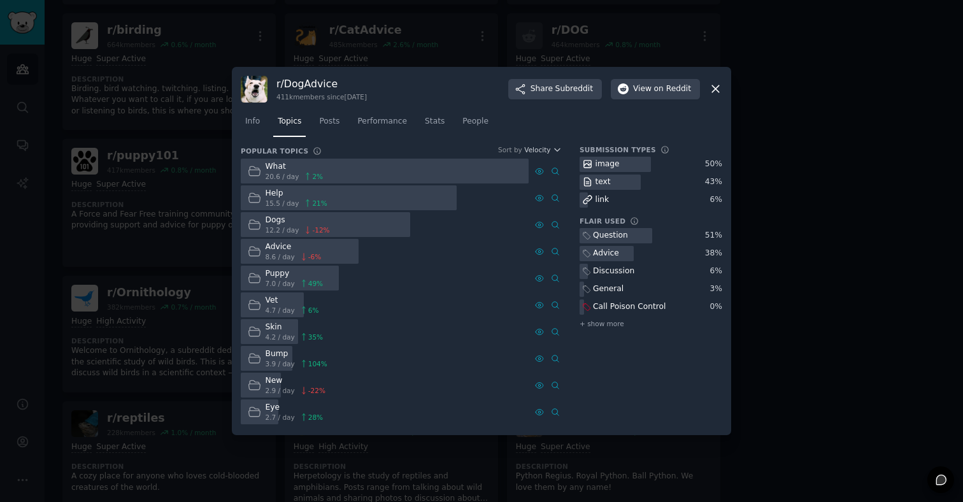
click at [366, 176] on div at bounding box center [385, 171] width 288 height 25
click at [257, 171] on icon at bounding box center [254, 170] width 13 height 13
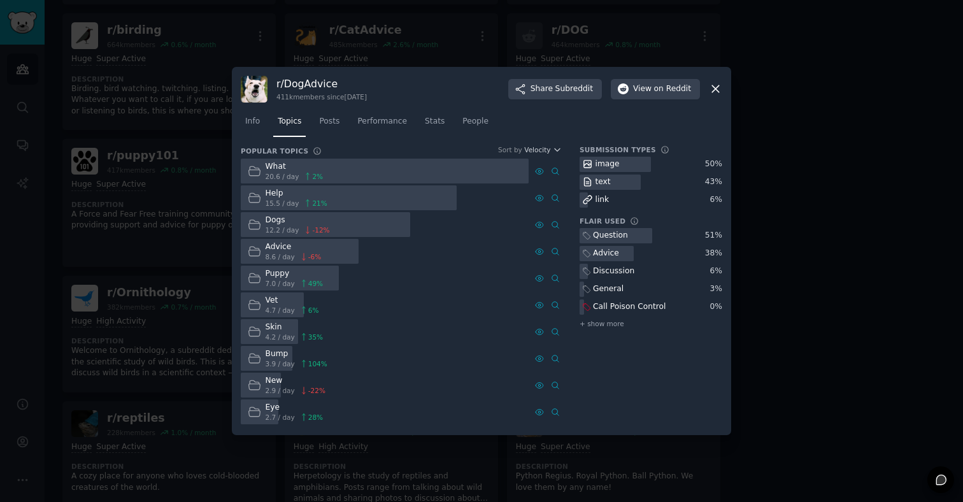
click at [255, 197] on icon at bounding box center [253, 197] width 11 height 9
click at [331, 122] on span "Posts" at bounding box center [329, 121] width 20 height 11
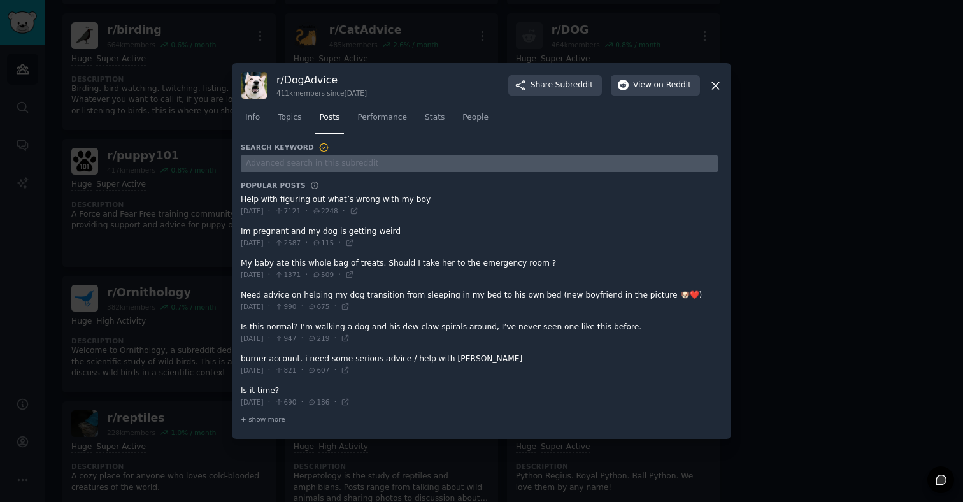
click at [314, 165] on input "text" at bounding box center [479, 163] width 477 height 17
type input "help"
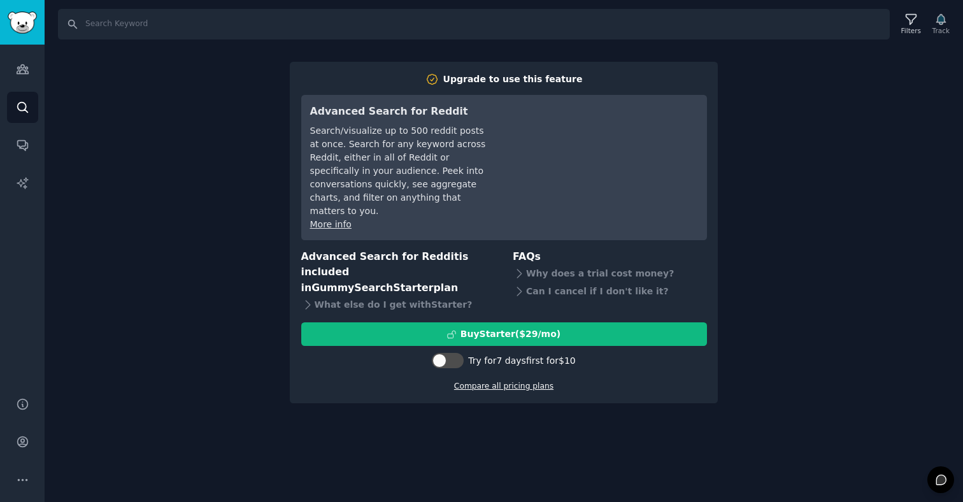
click at [488, 381] on link "Compare all pricing plans" at bounding box center [503, 385] width 99 height 9
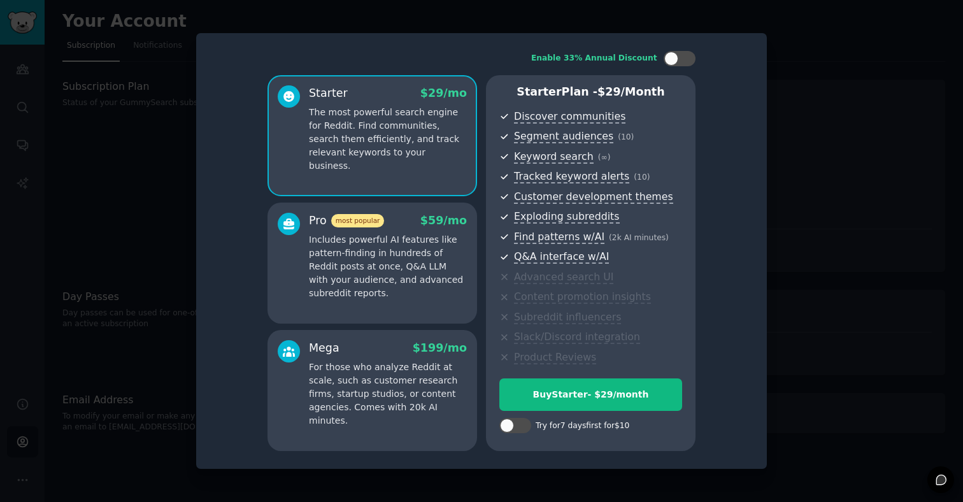
click at [794, 115] on div at bounding box center [481, 251] width 963 height 502
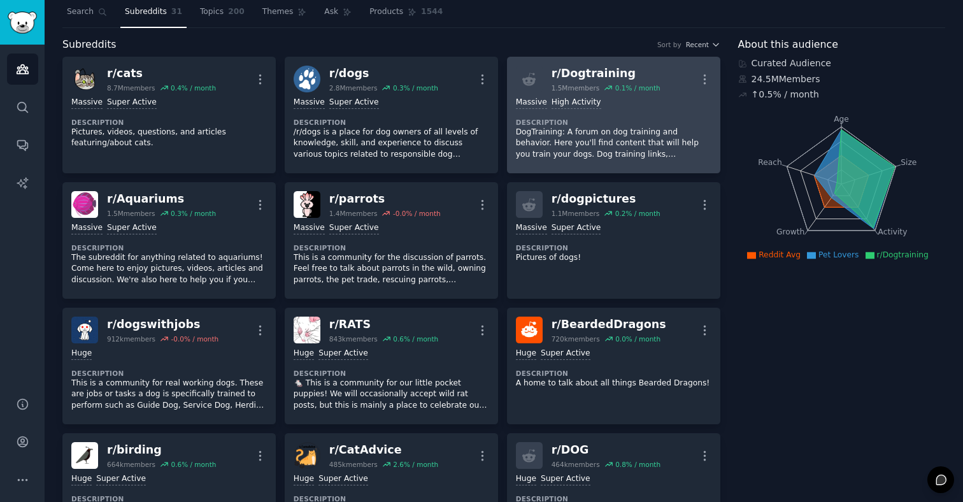
click at [567, 127] on p "DogTraining: A forum on dog training and behavior. Here you'll find content tha…" at bounding box center [613, 144] width 195 height 34
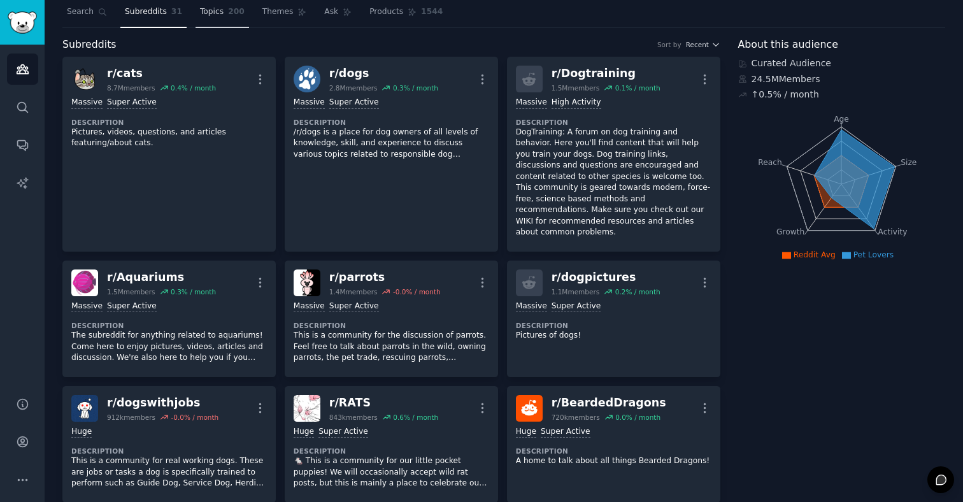
click at [220, 11] on span "Topics" at bounding box center [212, 11] width 24 height 11
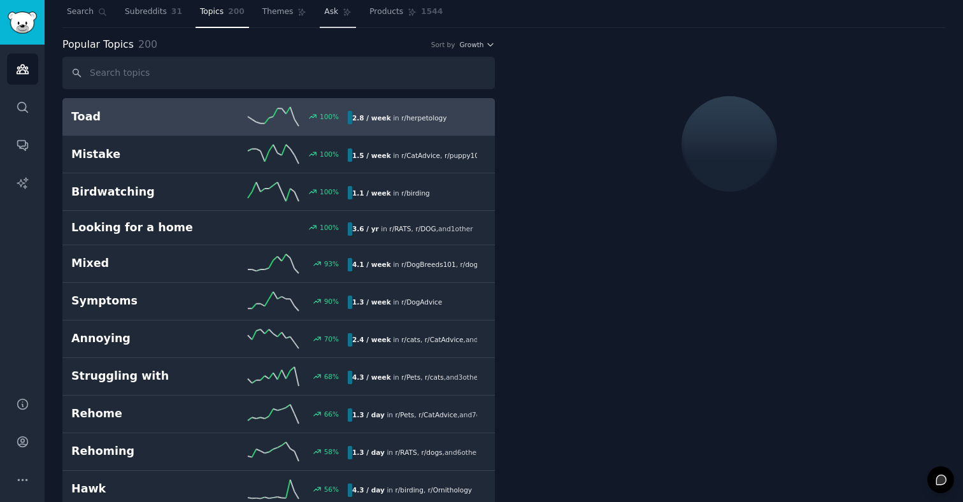
click at [332, 12] on span "Ask" at bounding box center [331, 11] width 14 height 11
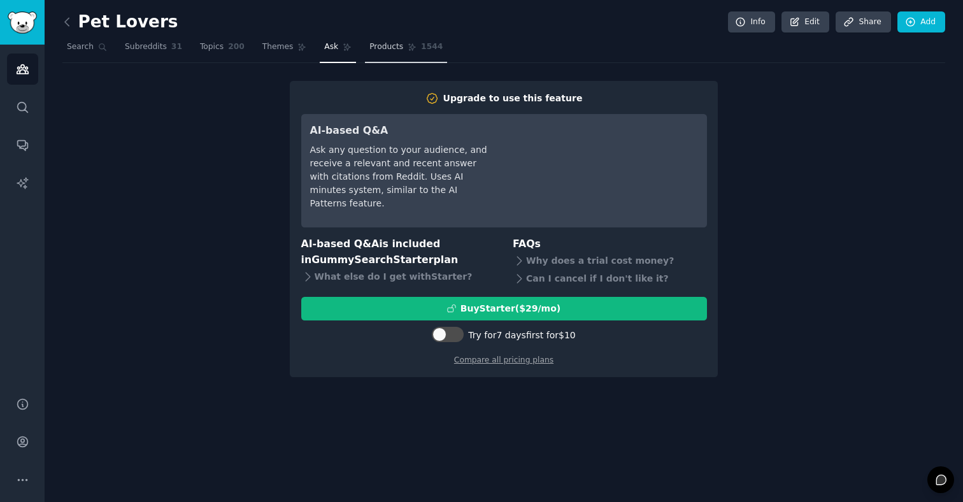
click at [381, 49] on span "Products" at bounding box center [386, 46] width 34 height 11
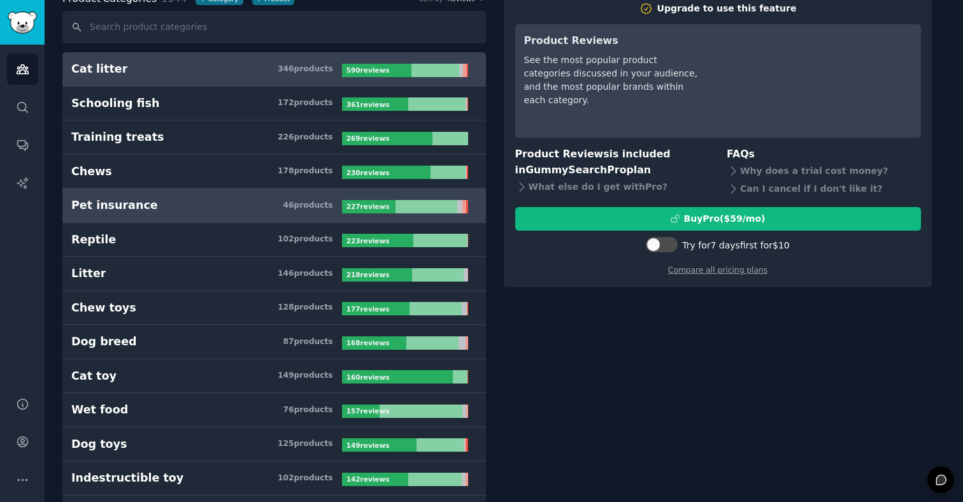
scroll to position [83, 0]
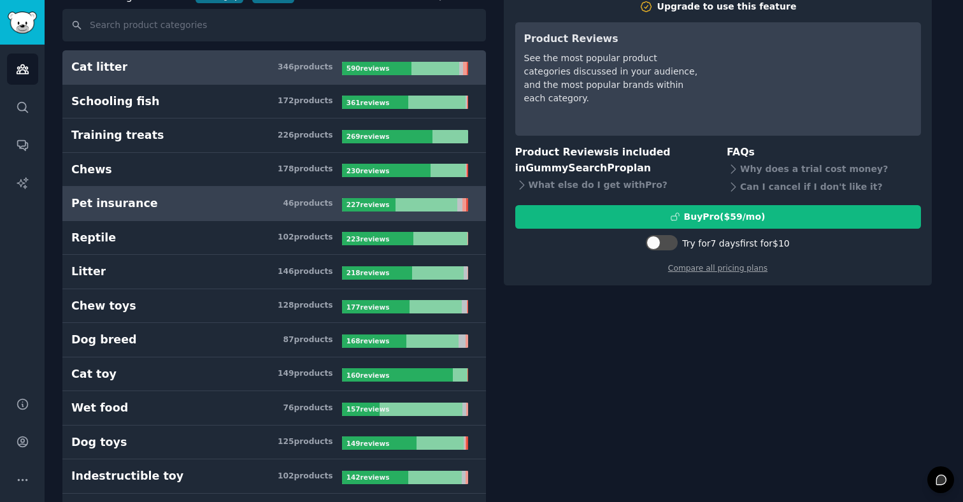
click at [236, 208] on h3 "Pet insurance 46 product s" at bounding box center [206, 203] width 271 height 16
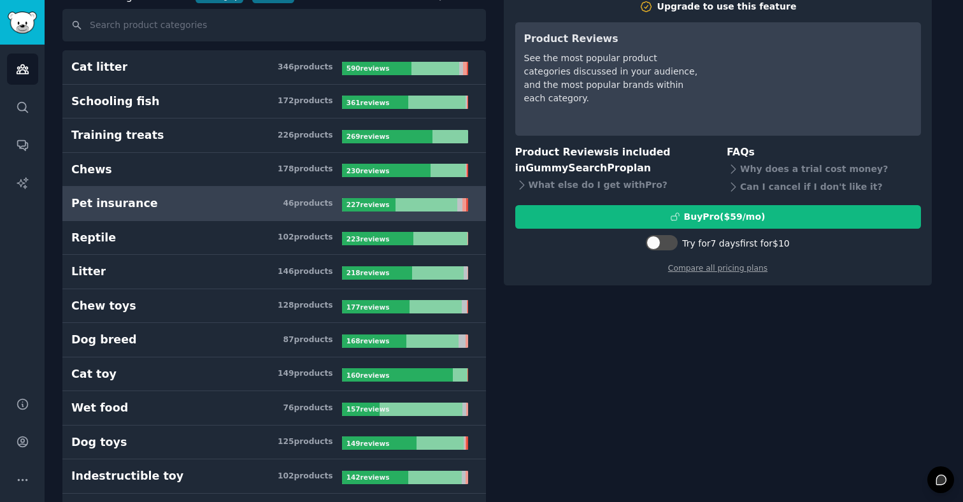
click at [348, 201] on b "227 review s" at bounding box center [367, 205] width 43 height 8
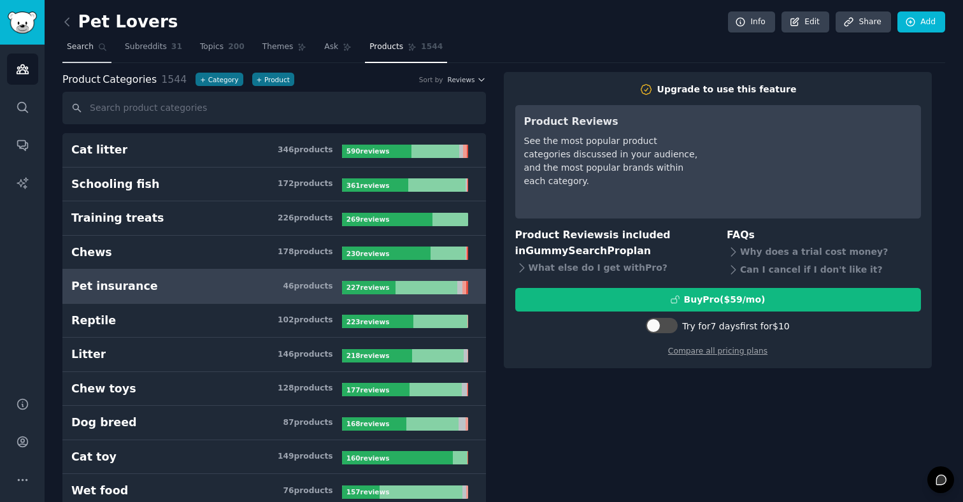
click at [88, 48] on span "Search" at bounding box center [80, 46] width 27 height 11
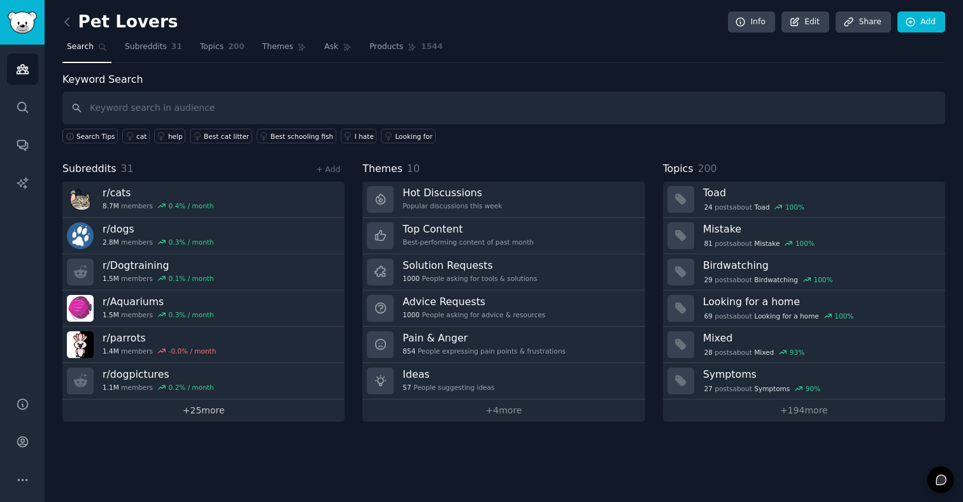
click at [199, 404] on link "+ 25 more" at bounding box center [203, 410] width 282 height 22
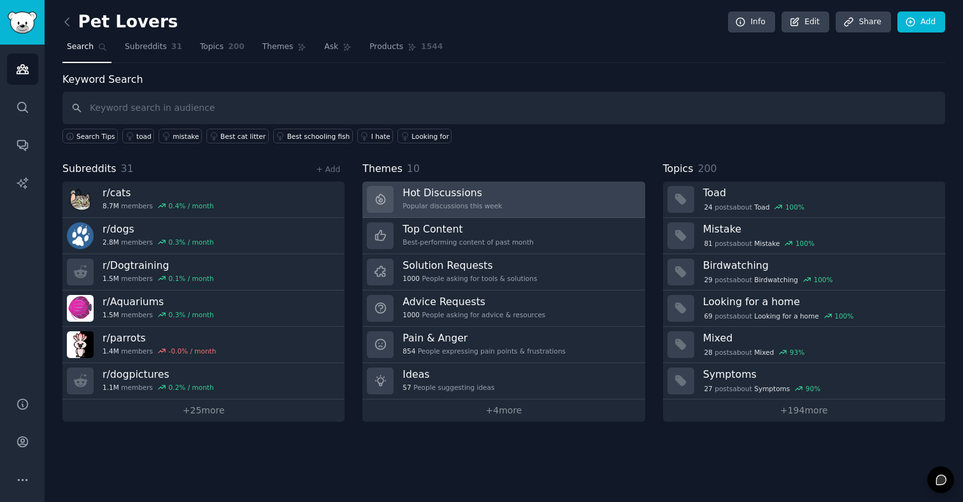
click at [408, 202] on div "Popular discussions this week" at bounding box center [451, 205] width 99 height 9
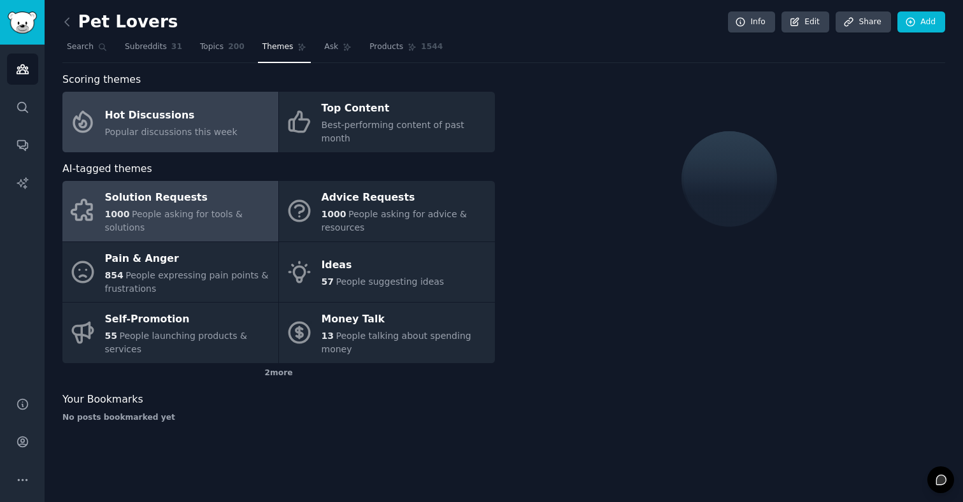
click at [162, 212] on div "1000 People asking for tools & solutions" at bounding box center [188, 221] width 167 height 27
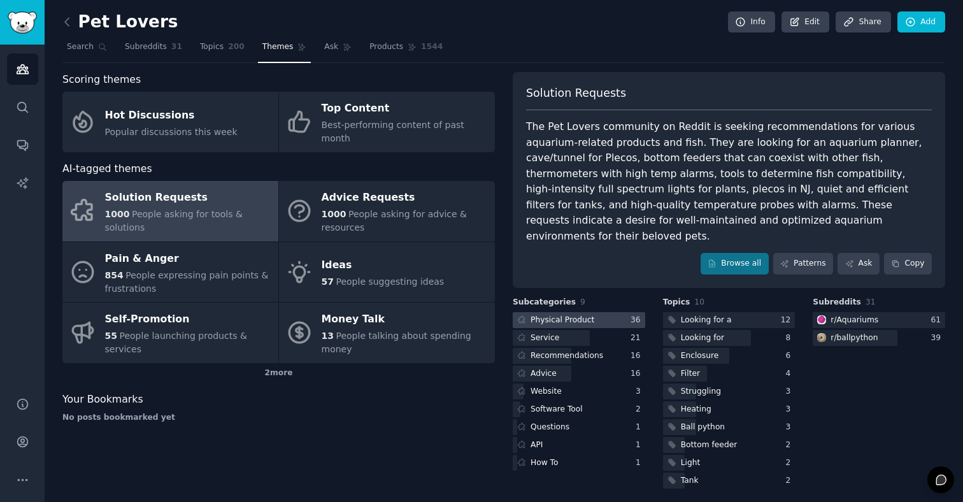
click at [602, 312] on div at bounding box center [579, 320] width 132 height 16
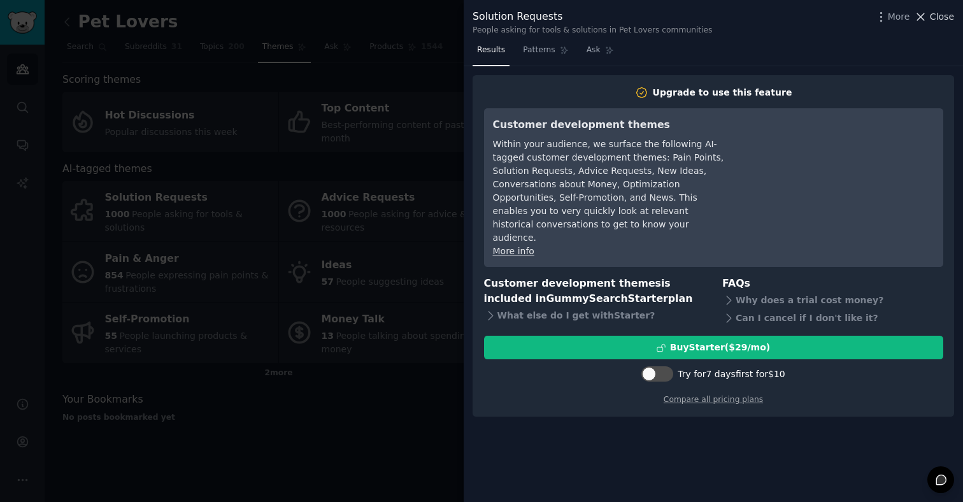
click at [932, 13] on span "Close" at bounding box center [942, 16] width 24 height 13
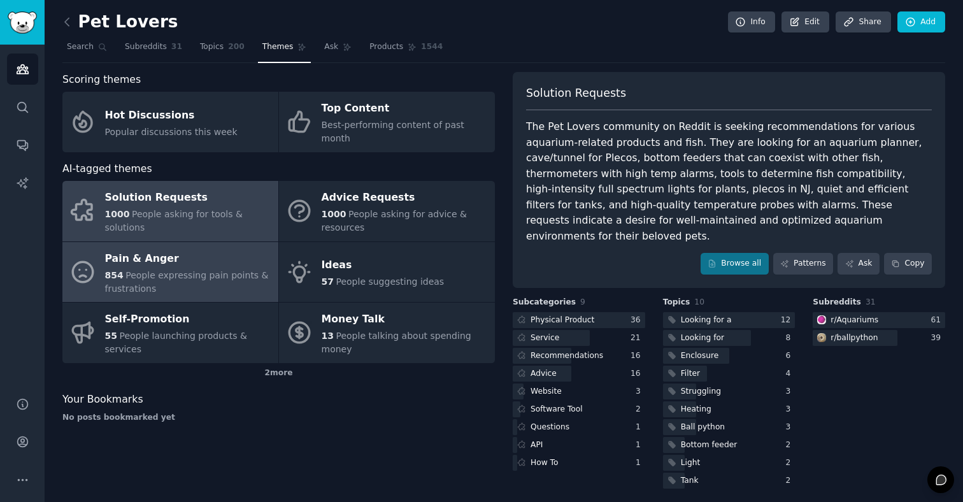
click at [169, 249] on div "Pain & Anger" at bounding box center [188, 258] width 167 height 20
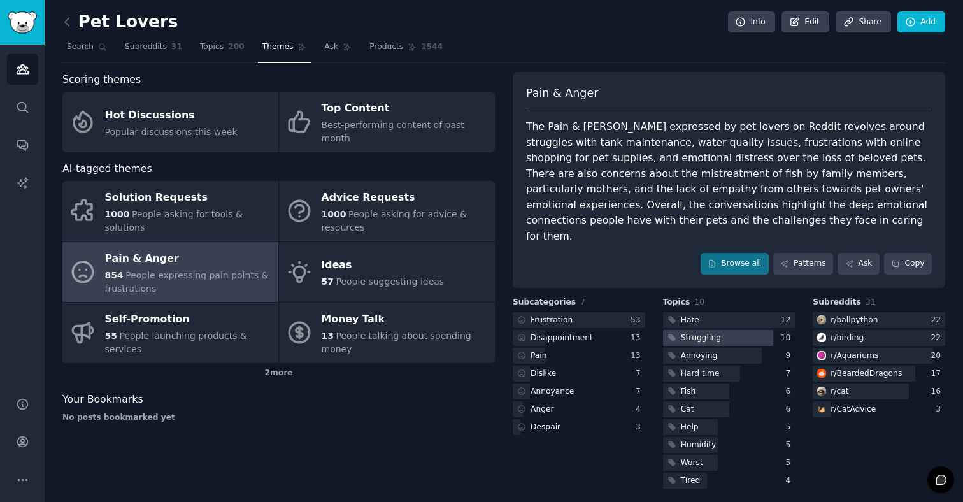
click at [717, 332] on div "Struggling" at bounding box center [701, 337] width 40 height 11
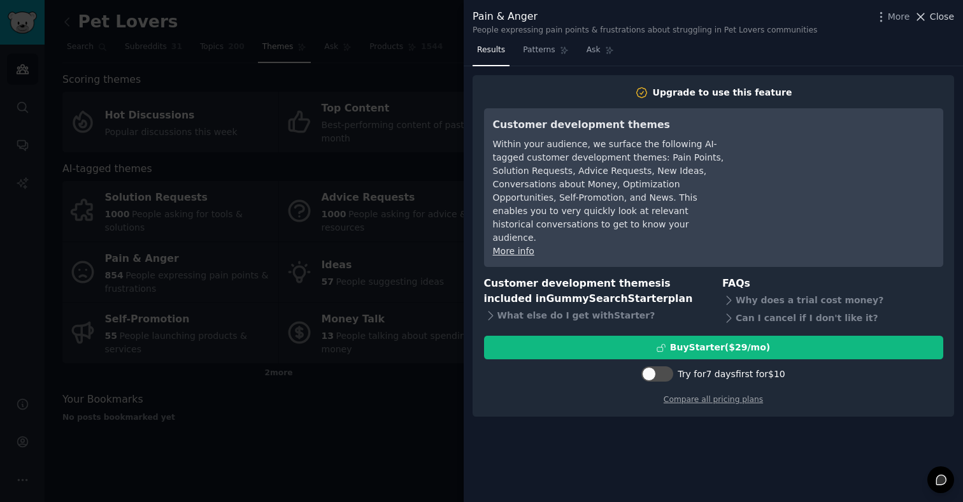
click at [924, 20] on icon at bounding box center [920, 16] width 13 height 13
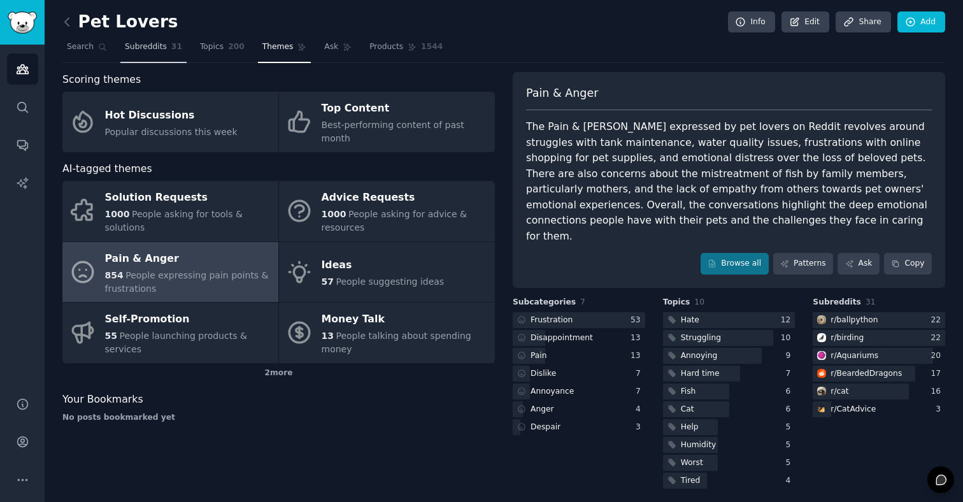
click at [163, 46] on span "Subreddits" at bounding box center [146, 46] width 42 height 11
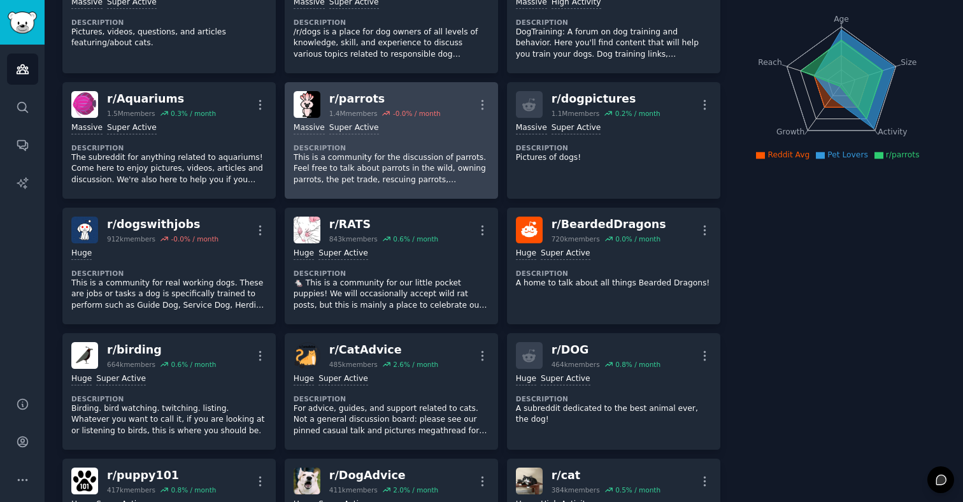
scroll to position [138, 0]
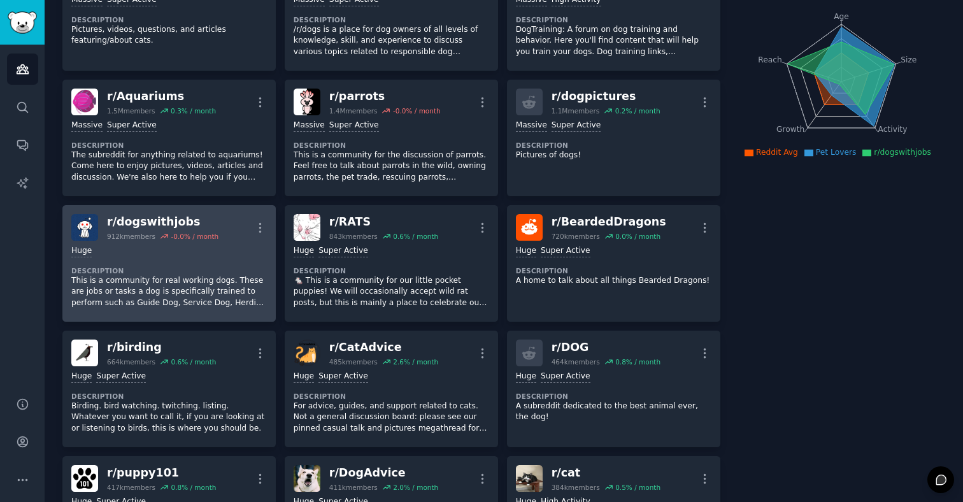
click at [183, 299] on p "This is a community for real working dogs. These are jobs or tasks a dog is spe…" at bounding box center [168, 292] width 195 height 34
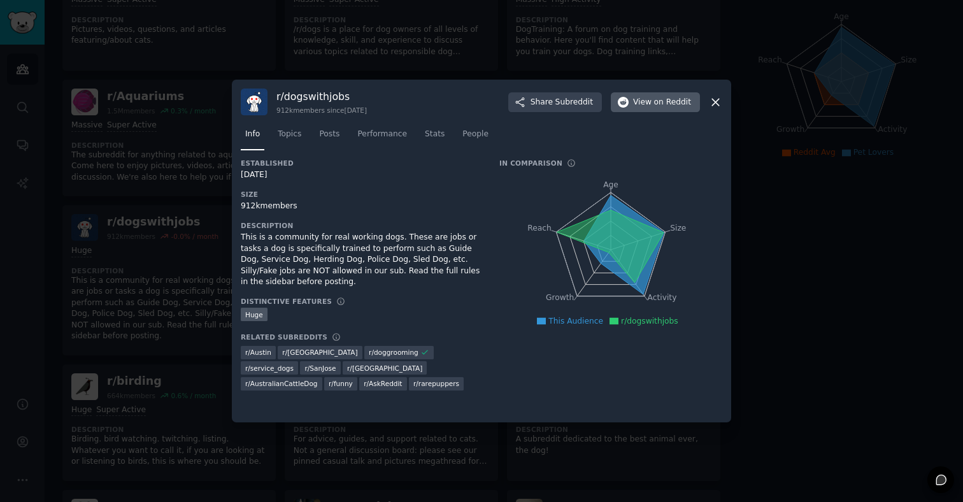
click at [648, 98] on span "View on Reddit" at bounding box center [662, 102] width 58 height 11
click at [717, 101] on icon at bounding box center [715, 102] width 7 height 7
click at [718, 99] on icon at bounding box center [715, 102] width 7 height 7
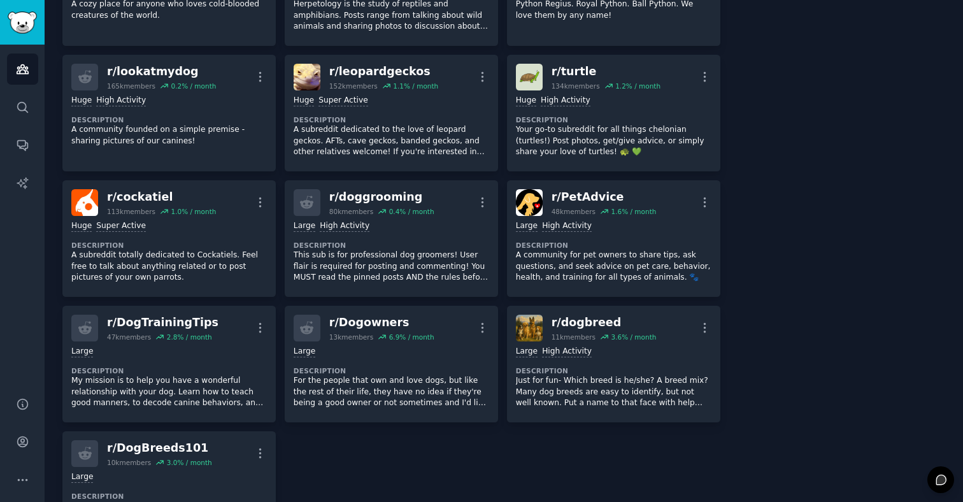
scroll to position [949, 0]
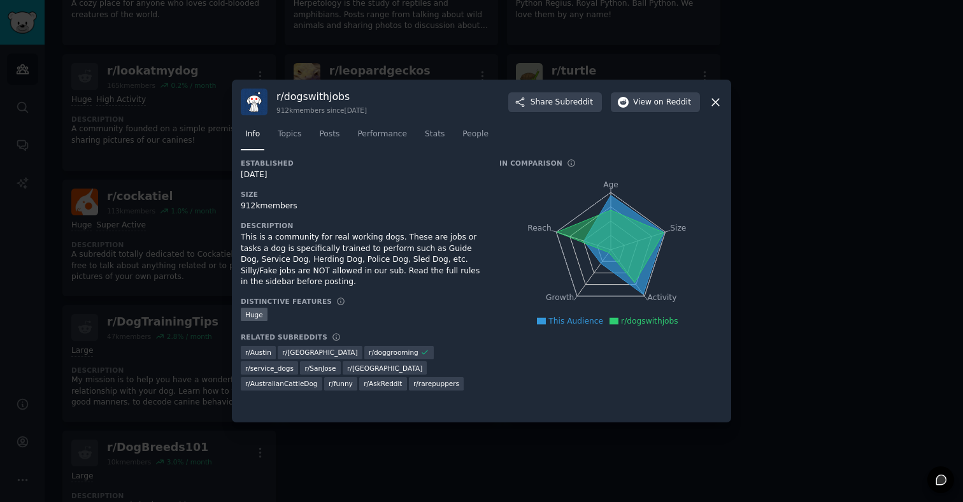
click at [712, 105] on icon at bounding box center [715, 102] width 7 height 7
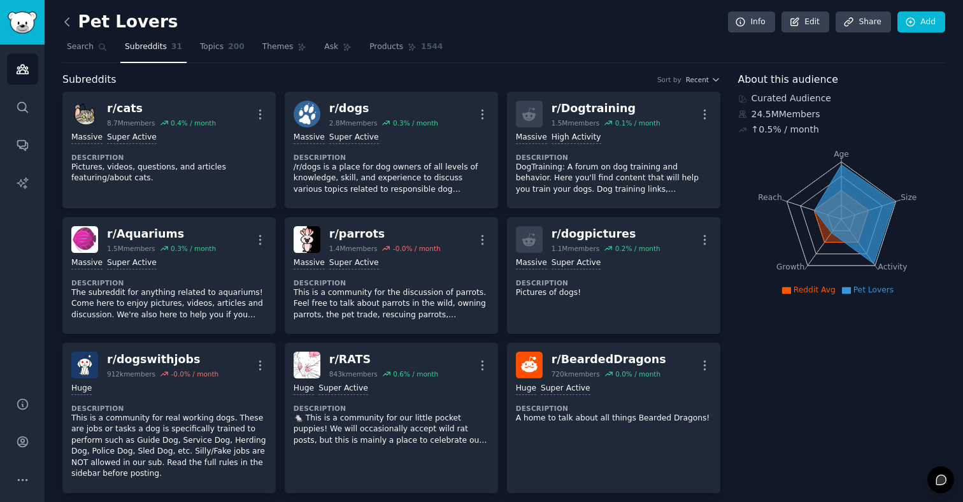
click at [66, 27] on icon at bounding box center [66, 21] width 13 height 13
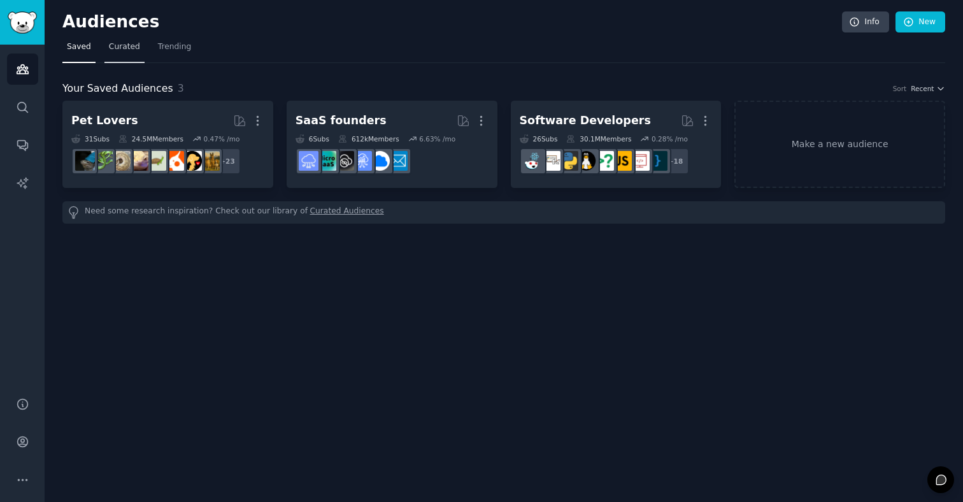
click at [128, 43] on span "Curated" at bounding box center [124, 46] width 31 height 11
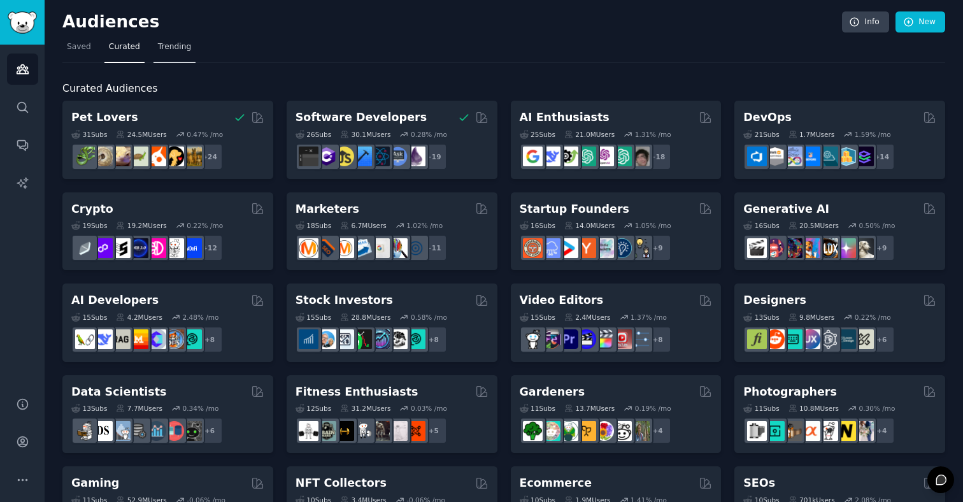
click at [168, 46] on span "Trending" at bounding box center [174, 46] width 33 height 11
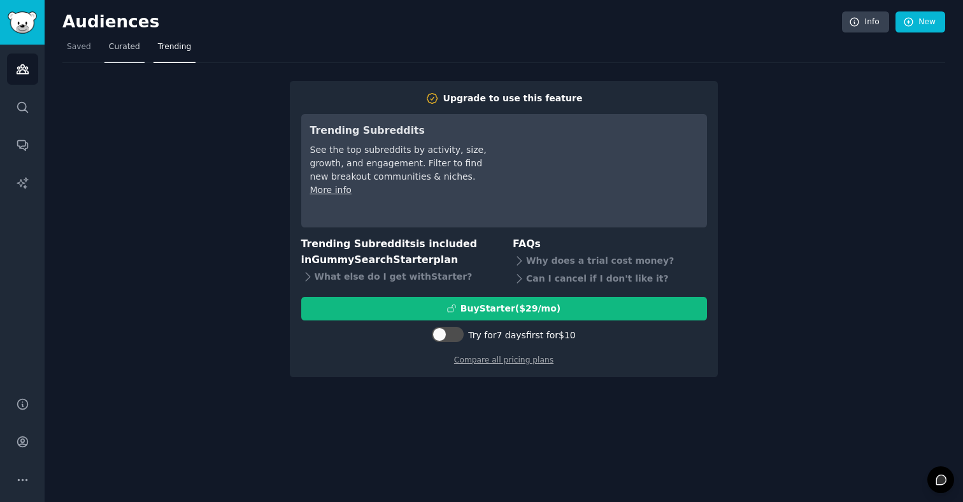
click at [126, 46] on span "Curated" at bounding box center [124, 46] width 31 height 11
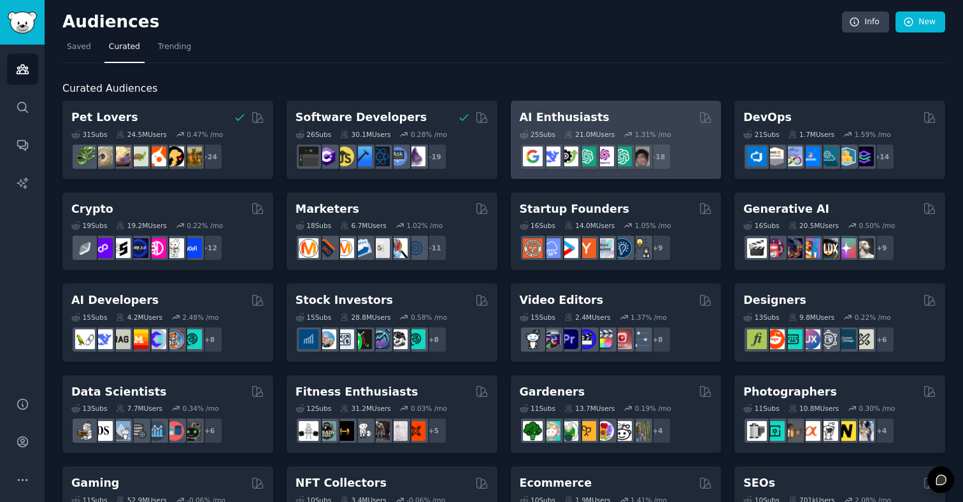
click at [555, 111] on h2 "AI Enthusiasts" at bounding box center [565, 118] width 90 height 16
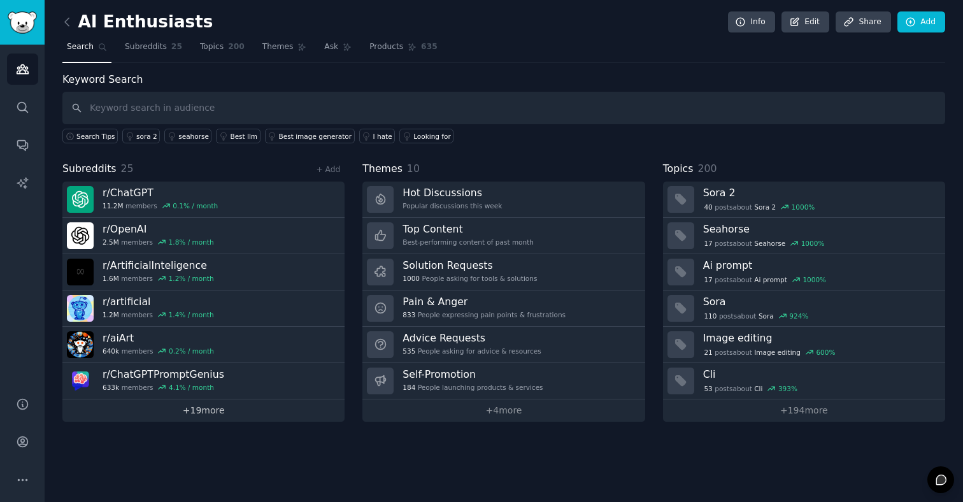
click at [188, 409] on link "+ 19 more" at bounding box center [203, 410] width 282 height 22
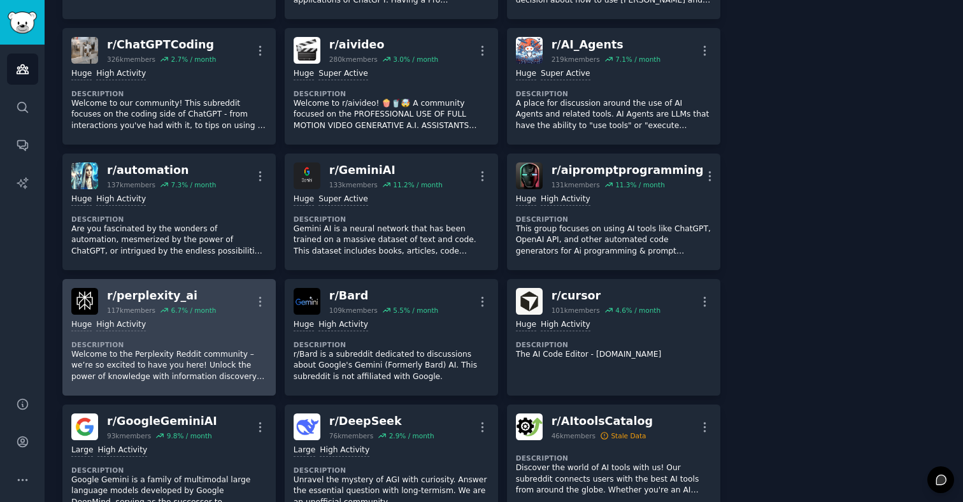
scroll to position [439, 0]
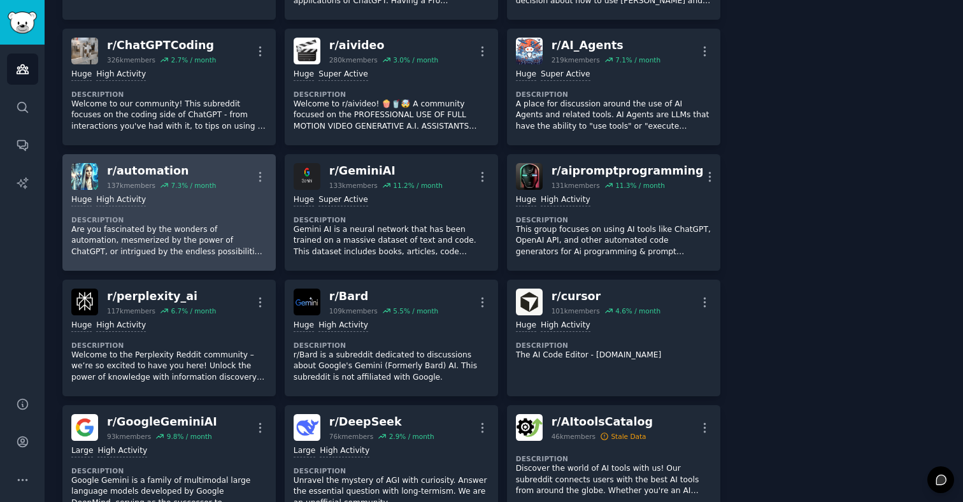
click at [203, 237] on p "Are you fascinated by the wonders of automation, mesmerized by the power of Cha…" at bounding box center [168, 241] width 195 height 34
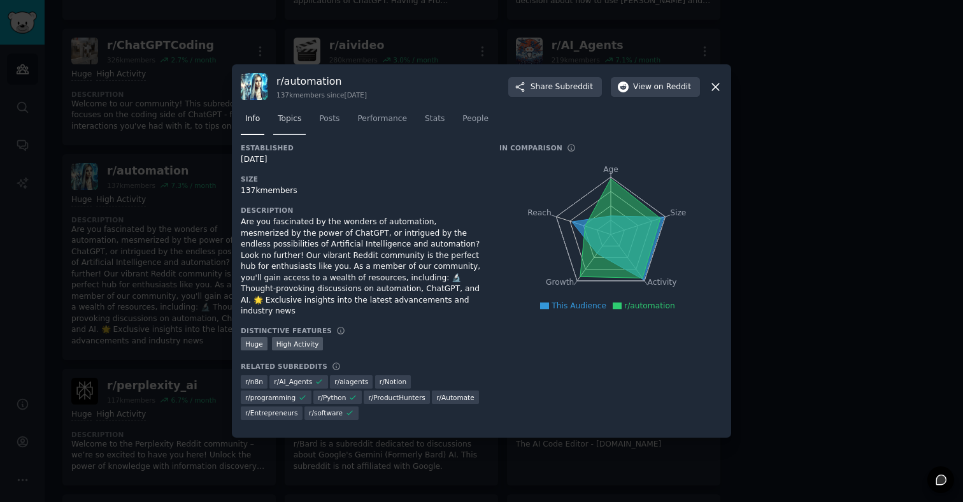
click at [290, 120] on link "Topics" at bounding box center [289, 122] width 32 height 26
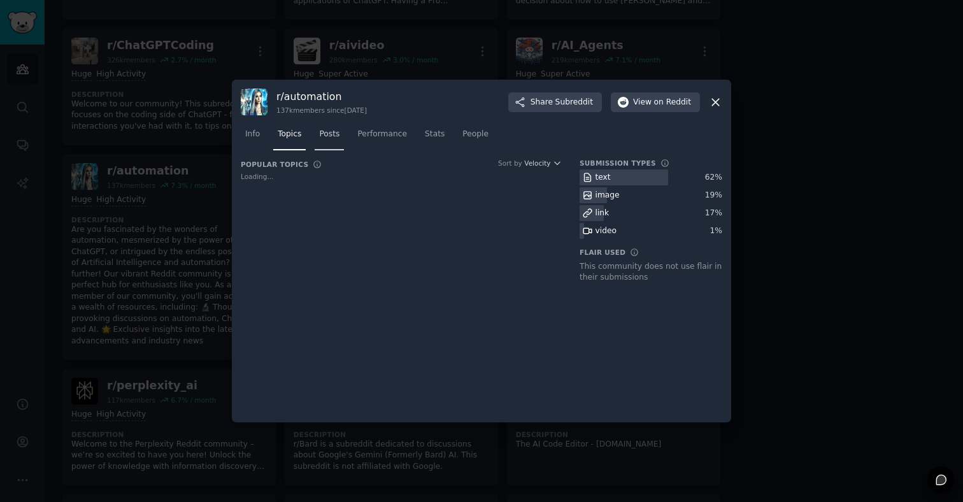
click at [330, 136] on link "Posts" at bounding box center [329, 137] width 29 height 26
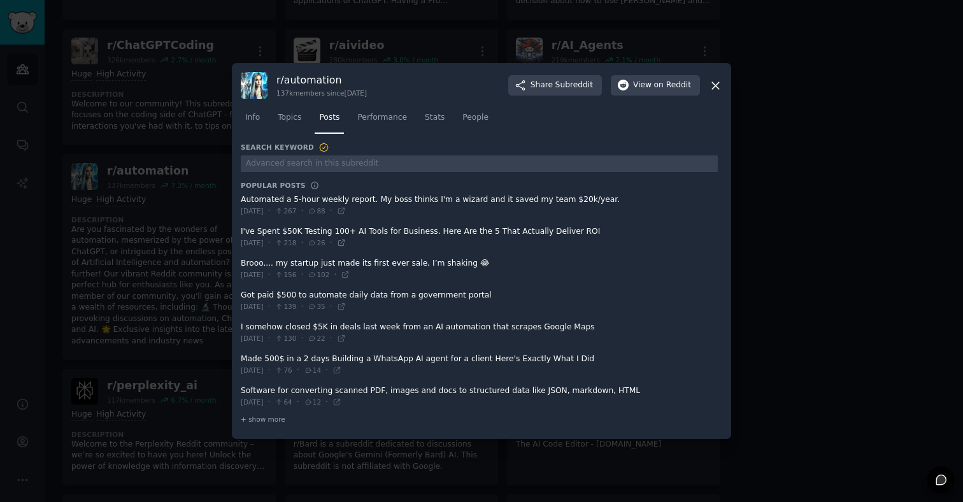
click at [346, 241] on icon at bounding box center [341, 242] width 9 height 9
click at [346, 211] on icon at bounding box center [341, 210] width 9 height 9
